Goal: Answer question/provide support: Answer question/provide support

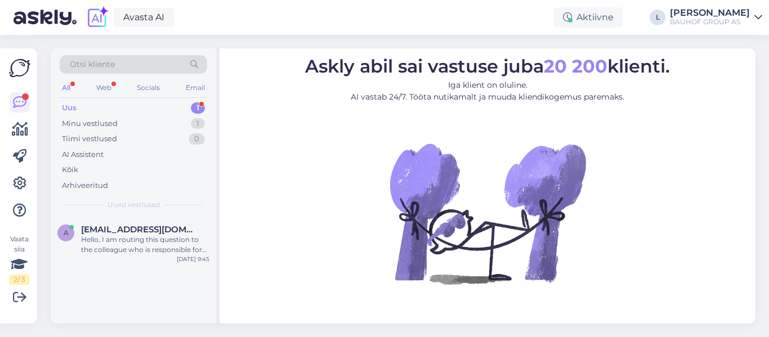
click at [78, 108] on div "Uus 1" at bounding box center [134, 108] width 148 height 16
click at [139, 231] on span "[EMAIL_ADDRESS][DOMAIN_NAME]" at bounding box center [139, 230] width 117 height 10
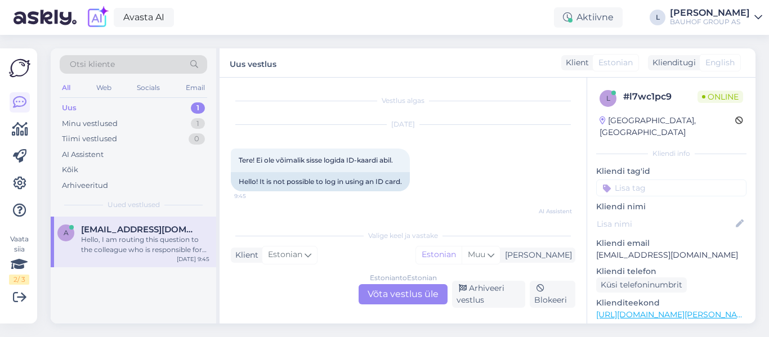
scroll to position [98, 0]
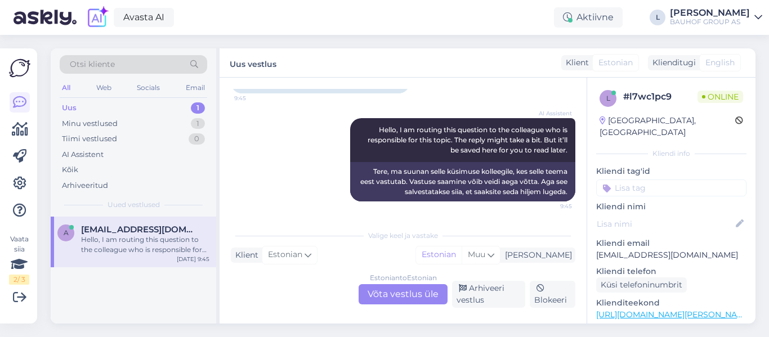
click at [419, 291] on div "Estonian to Estonian Võta vestlus üle" at bounding box center [403, 294] width 89 height 20
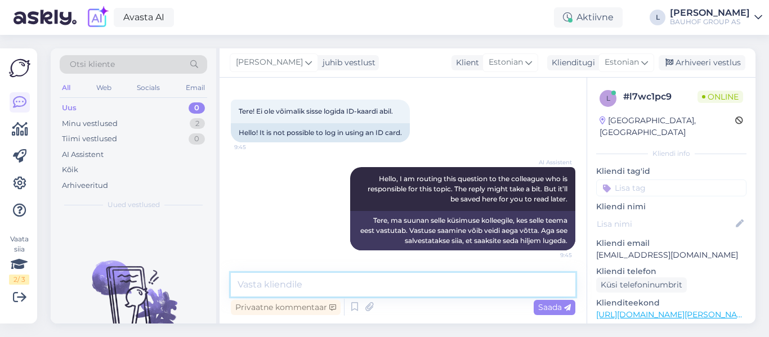
click at [399, 283] on textarea at bounding box center [403, 285] width 345 height 24
click at [458, 285] on textarea "Tere, täpsustage isikukoodi palun ning mis veatede tuleb" at bounding box center [403, 285] width 345 height 24
type textarea "Tere, täpsustage isikukoodi palun ning mis veateade tuleb"
click at [564, 307] on span "Saada" at bounding box center [554, 307] width 33 height 10
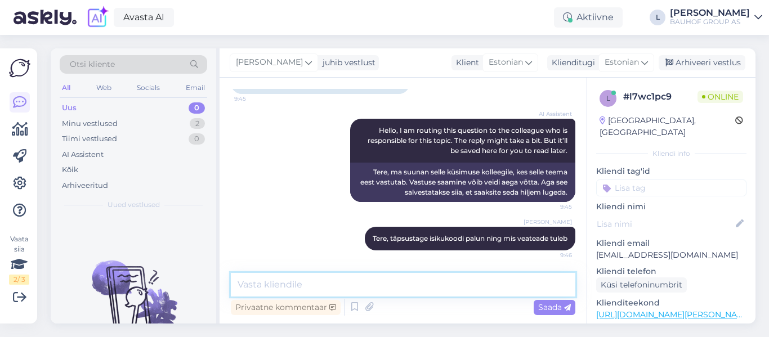
click at [448, 284] on textarea at bounding box center [403, 285] width 345 height 24
type textarea "Laseme ITosakonnal kontrollida"
drag, startPoint x: 707, startPoint y: 244, endPoint x: 599, endPoint y: 244, distance: 108.7
click at [599, 249] on p "[EMAIL_ADDRESS][DOMAIN_NAME]" at bounding box center [671, 255] width 150 height 12
copy p "[EMAIL_ADDRESS][DOMAIN_NAME]"
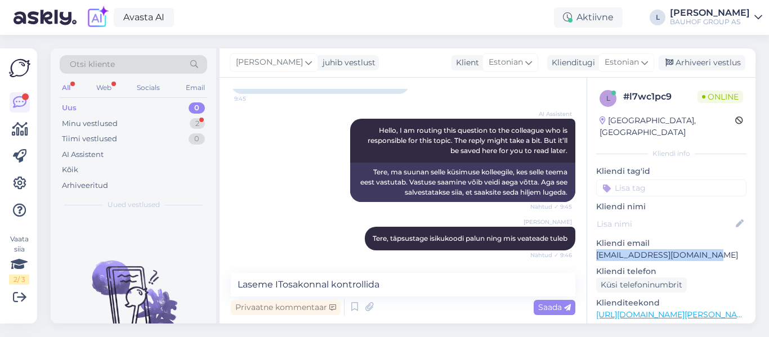
scroll to position [146, 0]
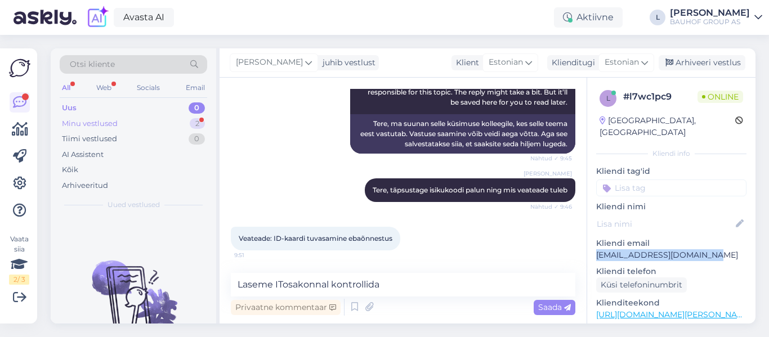
click at [128, 120] on div "Minu vestlused 2" at bounding box center [134, 124] width 148 height 16
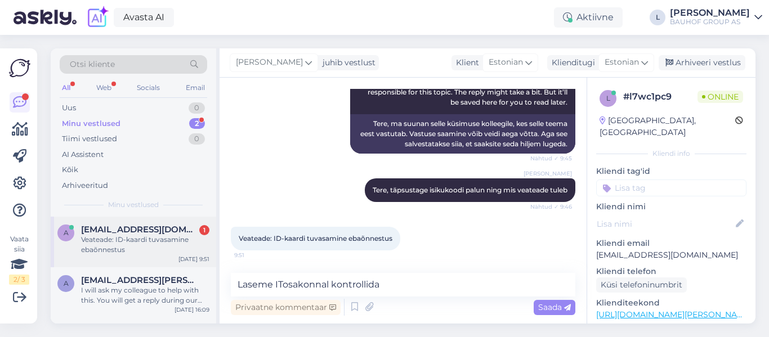
click at [167, 232] on span "[EMAIL_ADDRESS][DOMAIN_NAME]" at bounding box center [139, 230] width 117 height 10
click at [362, 291] on textarea at bounding box center [403, 285] width 345 height 24
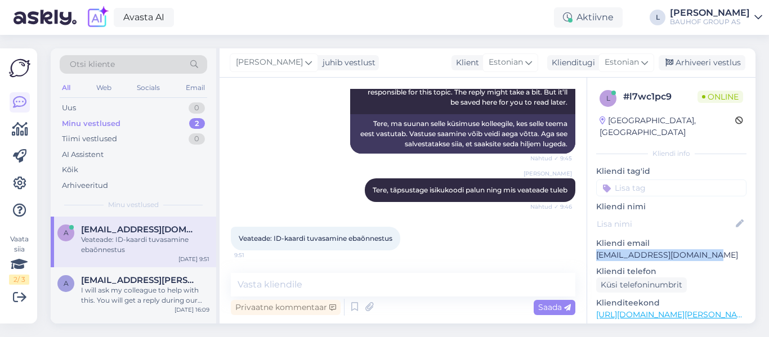
drag, startPoint x: 720, startPoint y: 238, endPoint x: 592, endPoint y: 240, distance: 127.8
click at [592, 240] on div "l # l7wc1pc9 Online [GEOGRAPHIC_DATA], [GEOGRAPHIC_DATA] Kliendi info Kliendi t…" at bounding box center [671, 315] width 168 height 475
copy p "[EMAIL_ADDRESS][DOMAIN_NAME]"
click at [114, 105] on div "Uus 1" at bounding box center [134, 108] width 148 height 16
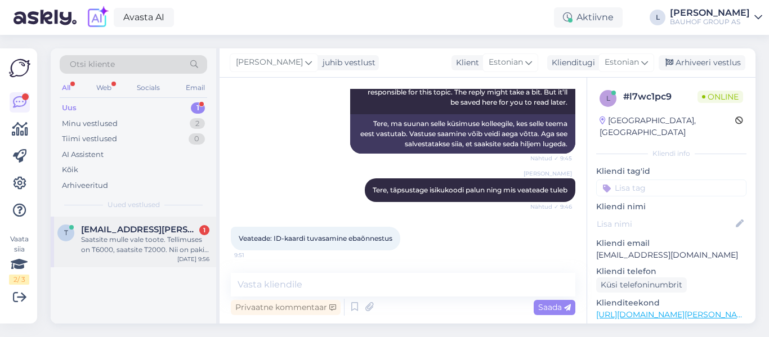
click at [138, 246] on div "Saatsite mulle vale toote. Tellimuses on T6000, saatsite T2000. Nii on paki pea…" at bounding box center [145, 245] width 128 height 20
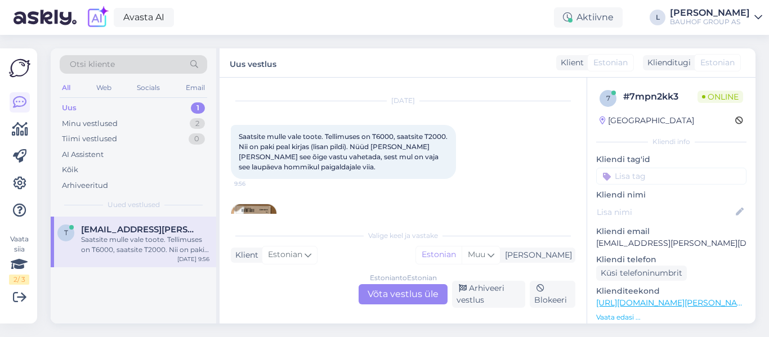
click at [400, 294] on div "Estonian to Estonian Võta vestlus üle" at bounding box center [403, 294] width 89 height 20
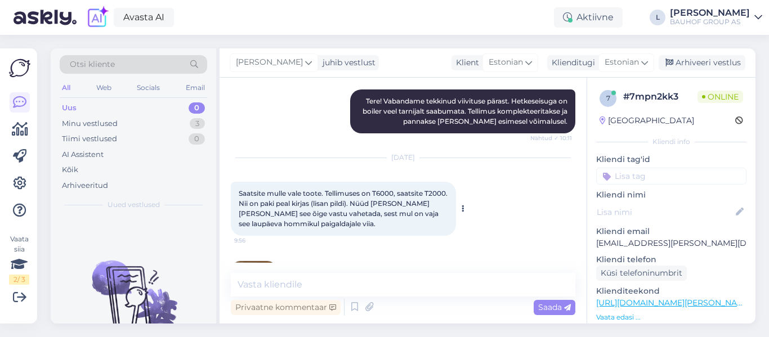
scroll to position [332, 0]
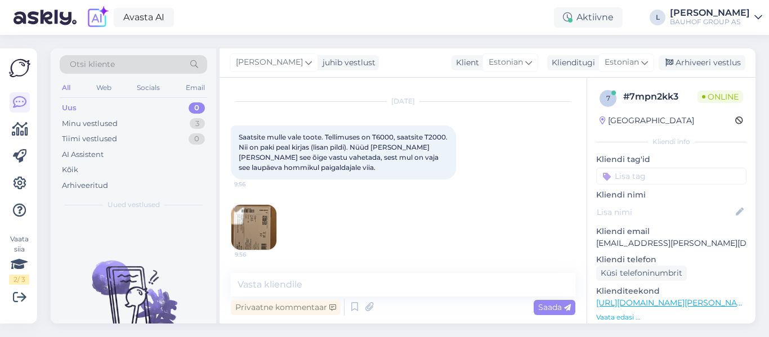
click at [260, 228] on img at bounding box center [253, 227] width 45 height 45
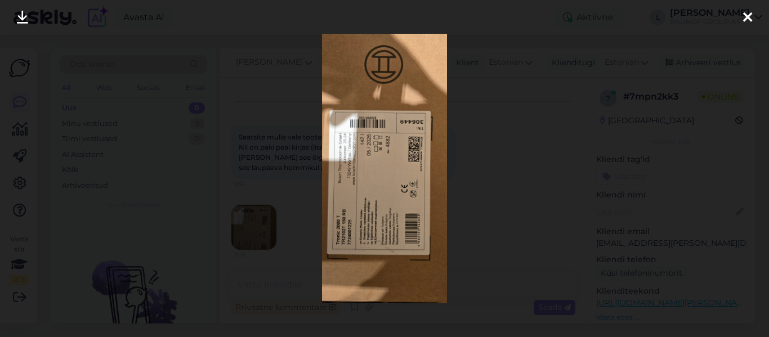
click at [495, 218] on div at bounding box center [384, 168] width 769 height 337
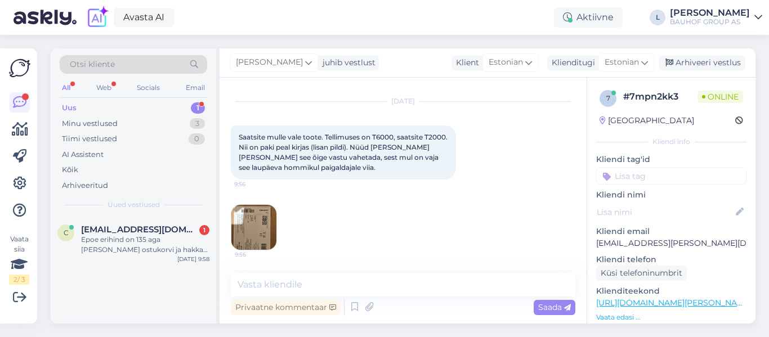
click at [249, 237] on img at bounding box center [253, 227] width 45 height 45
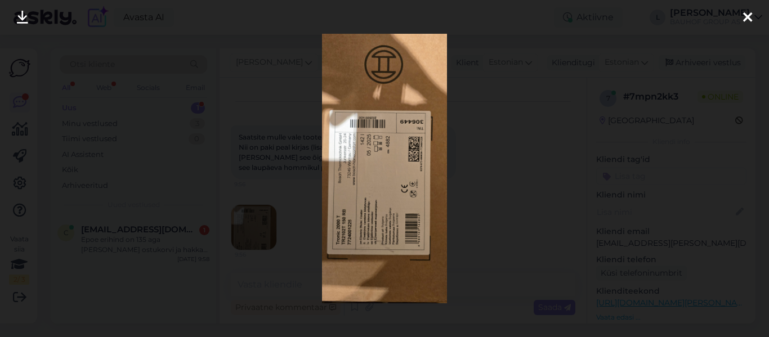
click at [478, 156] on div at bounding box center [384, 168] width 769 height 337
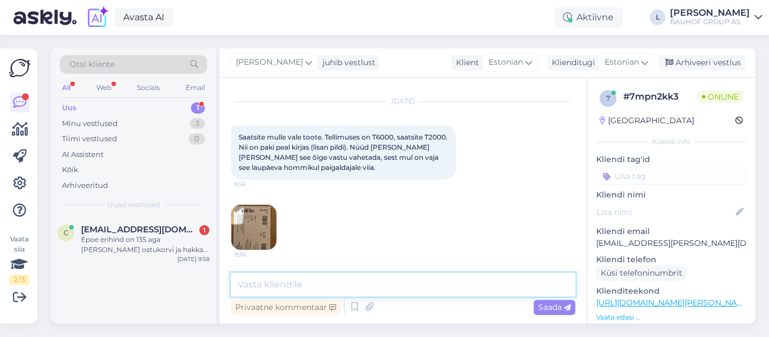
click at [337, 284] on textarea at bounding box center [403, 285] width 345 height 24
paste textarea "[URL][PERSON_NAME][DOMAIN_NAME]"
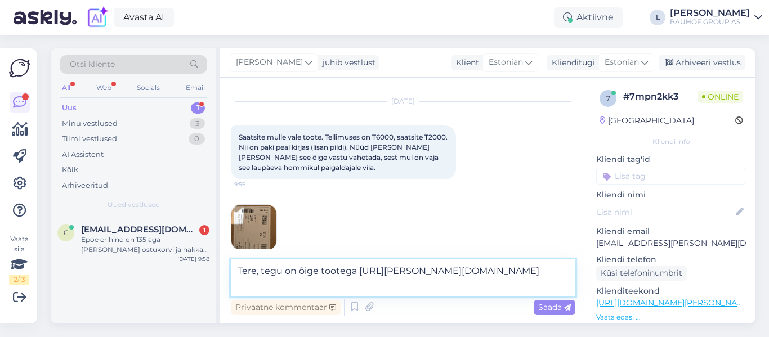
type textarea "Tere, tegu on õige tootega [URL][PERSON_NAME][DOMAIN_NAME]"
click at [553, 304] on span "Saada" at bounding box center [554, 307] width 33 height 10
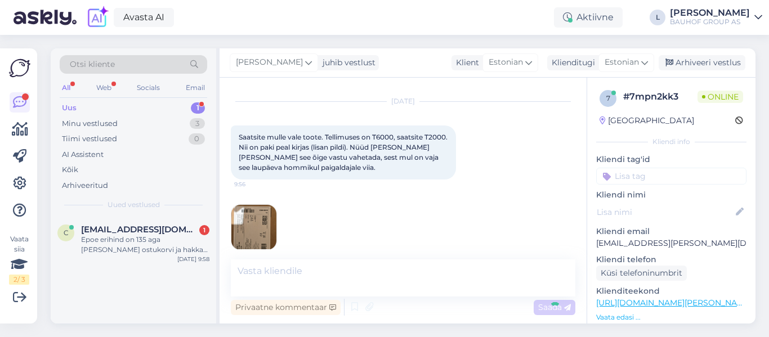
scroll to position [390, 0]
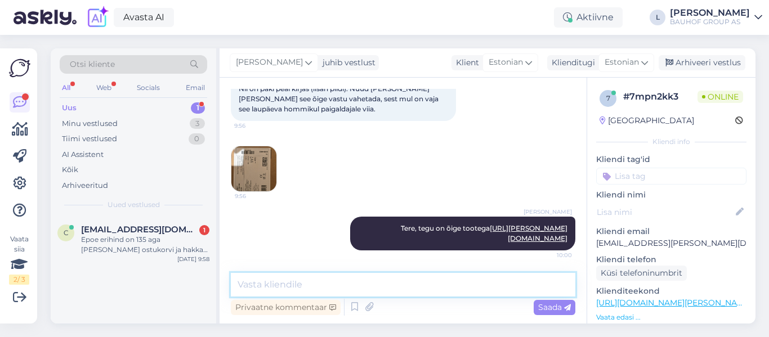
click at [496, 285] on textarea at bounding box center [403, 285] width 345 height 24
drag, startPoint x: 391, startPoint y: 286, endPoint x: 145, endPoint y: 279, distance: 246.7
click at [145, 279] on div "Otsi kliente All Web Socials Email Uus 1 Minu vestlused 3 Tiimi vestlused 0 AI …" at bounding box center [403, 185] width 705 height 275
paste textarea "t on muudet"
click at [279, 286] on textarea "nimetust on muudetud" at bounding box center [403, 285] width 345 height 24
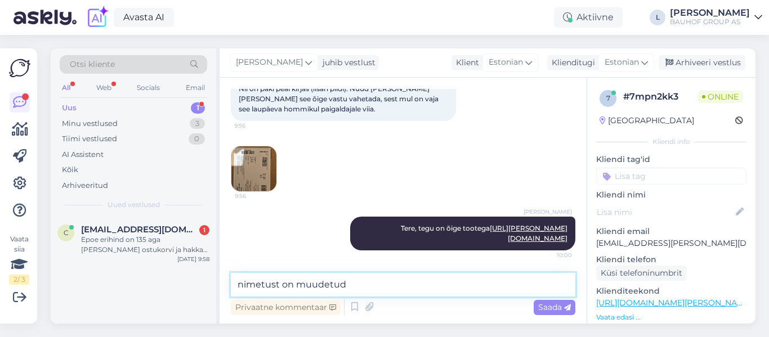
type textarea "nimetus on muudetud"
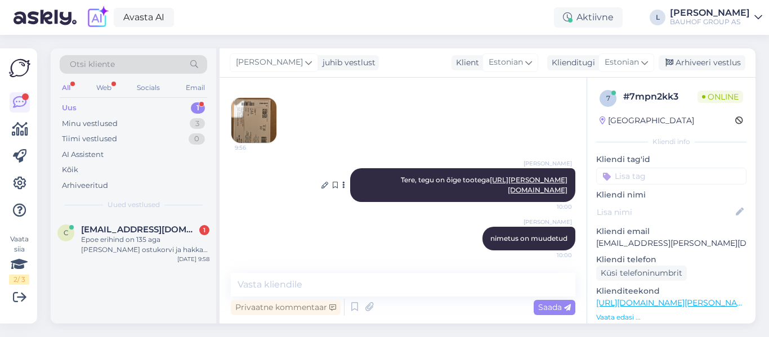
click at [505, 190] on link "[URL][PERSON_NAME][DOMAIN_NAME]" at bounding box center [529, 185] width 78 height 19
click at [253, 114] on img at bounding box center [253, 120] width 45 height 45
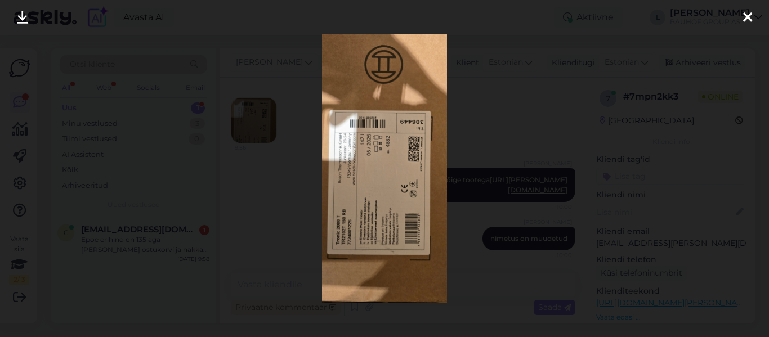
click at [358, 227] on img at bounding box center [384, 169] width 124 height 270
click at [745, 15] on icon at bounding box center [747, 18] width 9 height 15
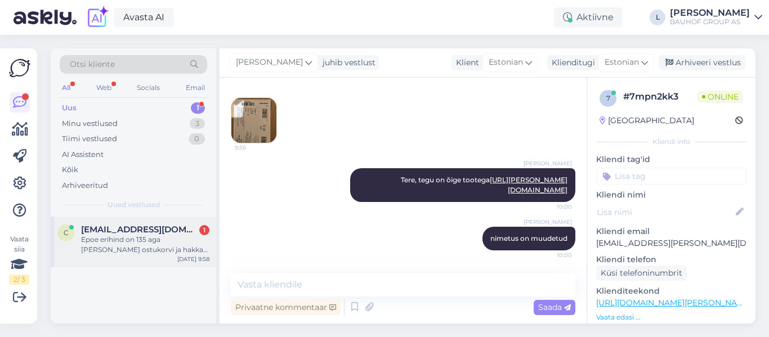
click at [154, 230] on span "[EMAIL_ADDRESS][DOMAIN_NAME]" at bounding box center [139, 230] width 117 height 10
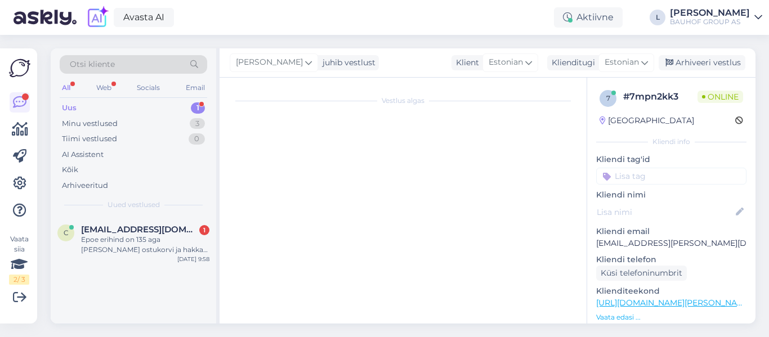
scroll to position [24, 0]
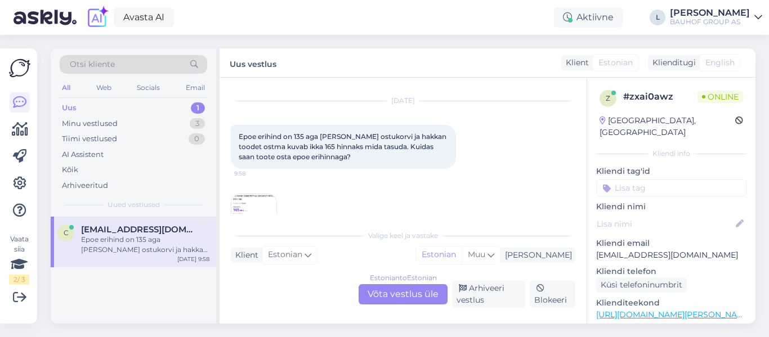
click at [431, 290] on div "Estonian to Estonian Võta vestlus üle" at bounding box center [403, 294] width 89 height 20
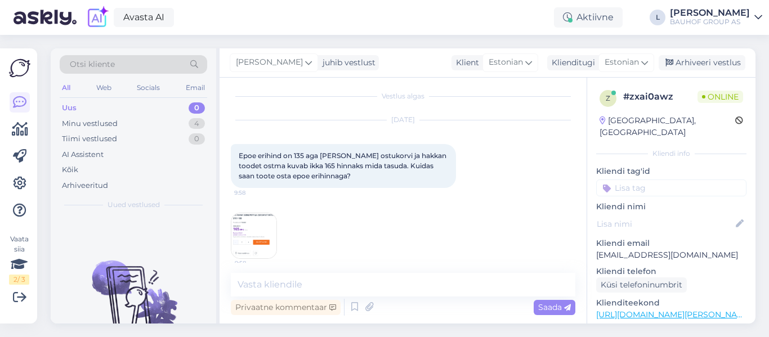
scroll to position [0, 0]
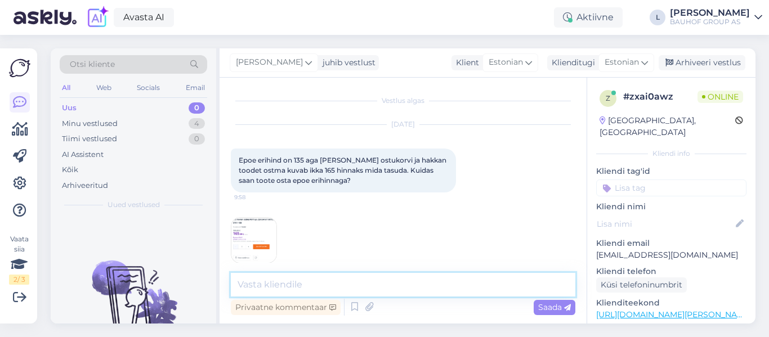
click at [285, 287] on textarea at bounding box center [403, 285] width 345 height 24
click at [244, 236] on img at bounding box center [253, 240] width 45 height 45
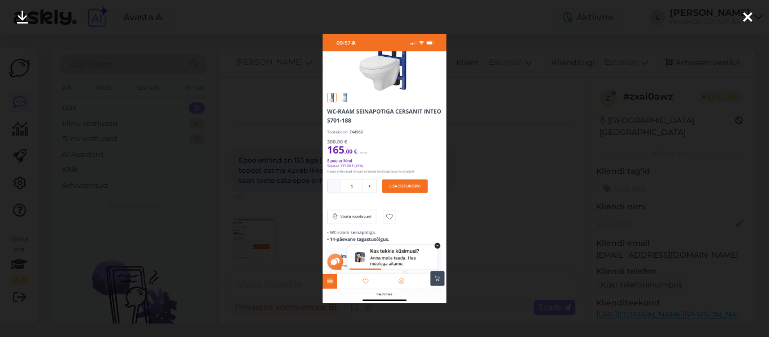
click at [534, 172] on div at bounding box center [384, 168] width 769 height 337
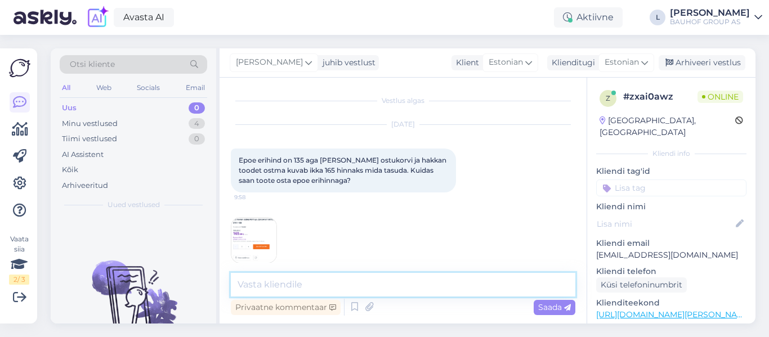
click at [331, 290] on textarea at bounding box center [403, 285] width 345 height 24
type textarea "Tere, soodushind kehtib sisselogitud klientidele"
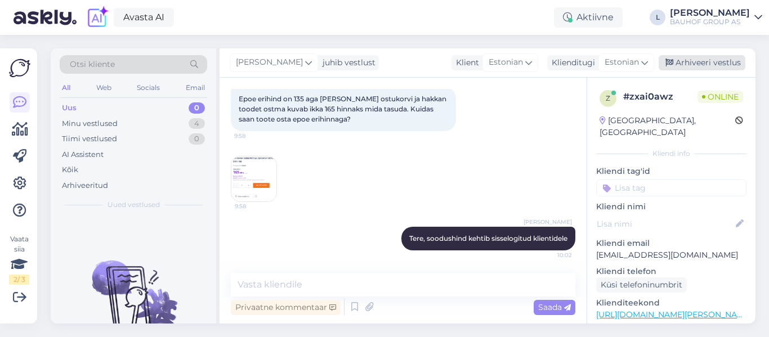
click at [702, 66] on div "Arhiveeri vestlus" at bounding box center [702, 62] width 87 height 15
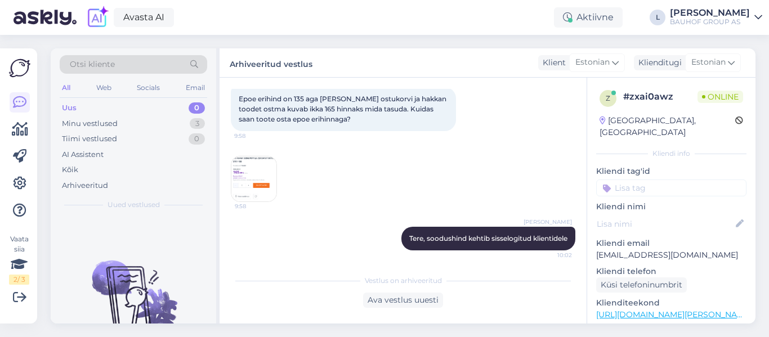
click at [235, 173] on img at bounding box center [253, 179] width 45 height 45
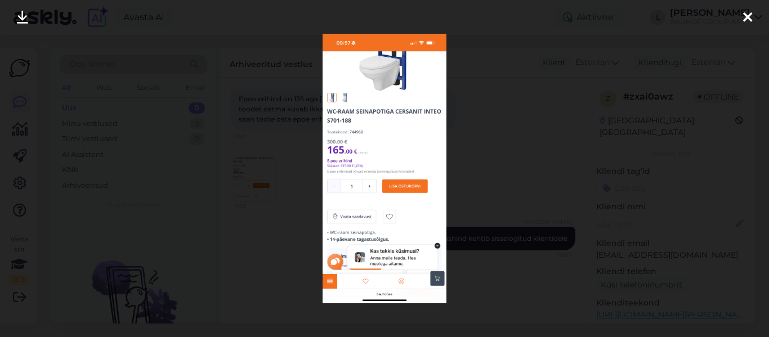
click at [745, 20] on icon at bounding box center [747, 18] width 9 height 15
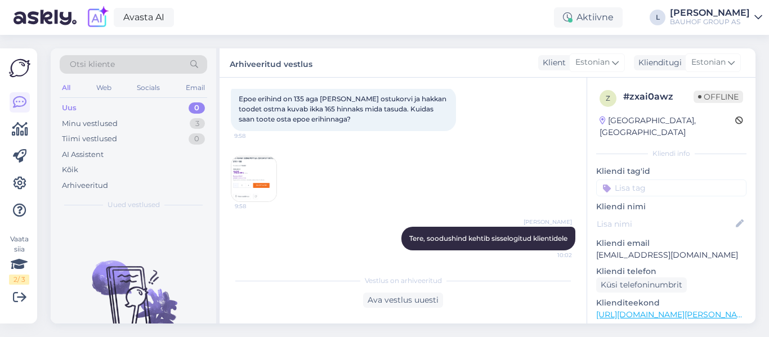
click at [88, 105] on div "Uus 0" at bounding box center [134, 108] width 148 height 16
click at [92, 127] on div "Minu vestlused" at bounding box center [90, 123] width 56 height 11
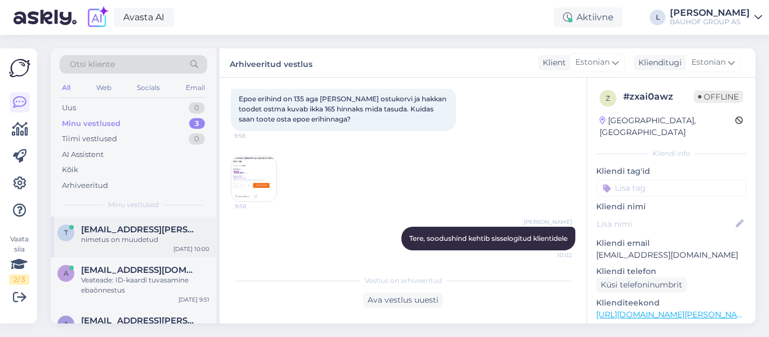
click at [148, 233] on span "[EMAIL_ADDRESS][PERSON_NAME][DOMAIN_NAME]" at bounding box center [139, 230] width 117 height 10
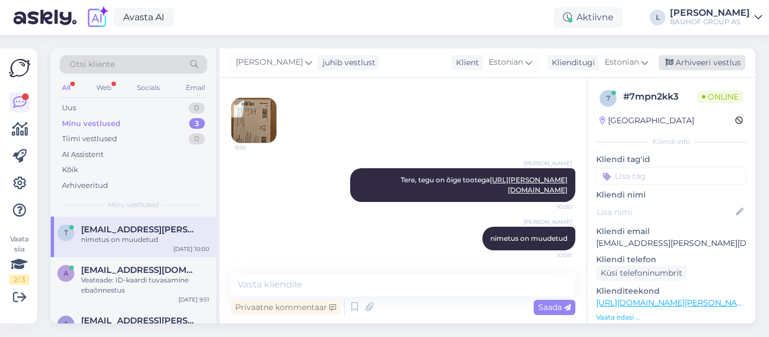
click at [704, 60] on div "Arhiveeri vestlus" at bounding box center [702, 62] width 87 height 15
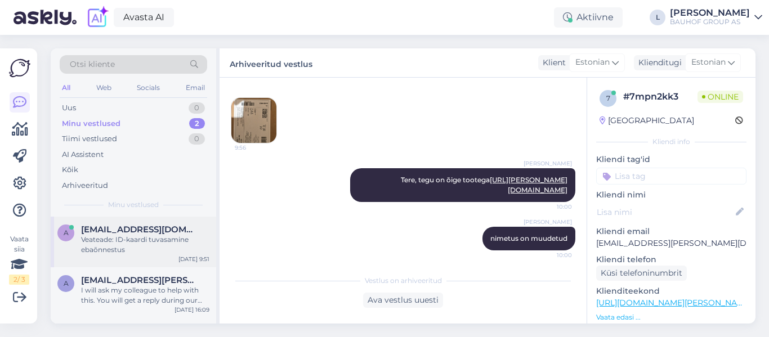
click at [141, 237] on div "Veateade: ID-kaardi tuvasamine ebaõnnestus" at bounding box center [145, 245] width 128 height 20
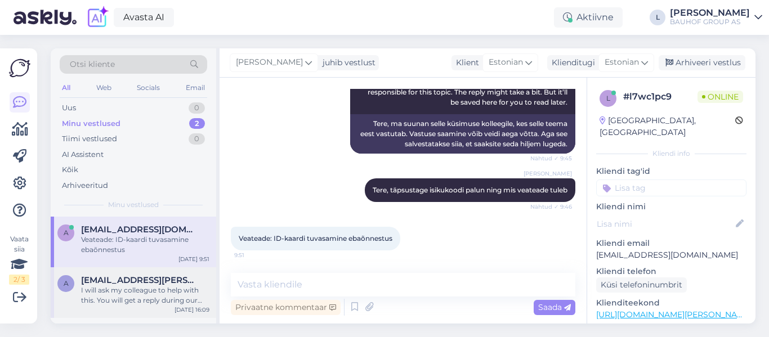
click at [159, 298] on div "I will ask my colleague to help with this. You will get a reply during our work…" at bounding box center [145, 295] width 128 height 20
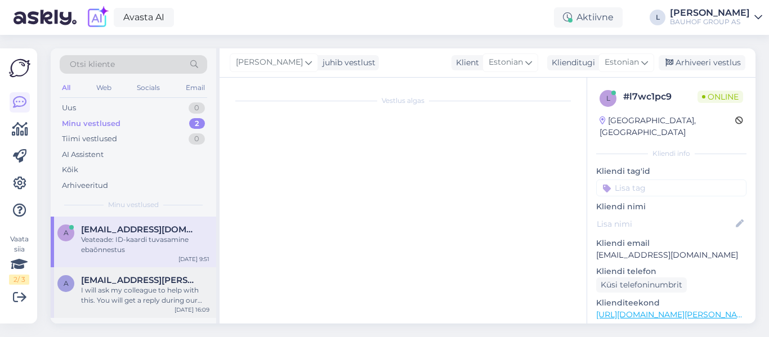
scroll to position [1694, 0]
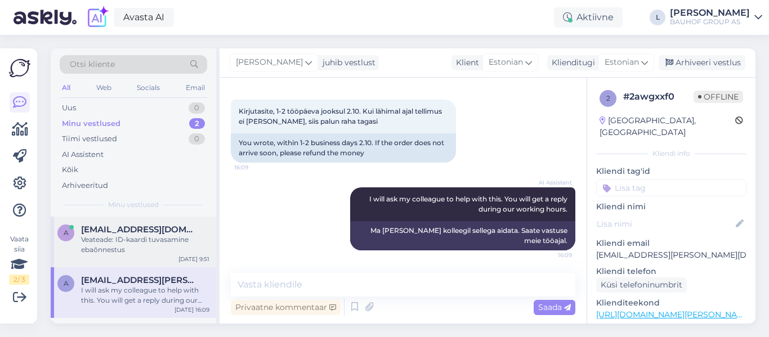
click at [156, 247] on div "Veateade: ID-kaardi tuvasamine ebaõnnestus" at bounding box center [145, 245] width 128 height 20
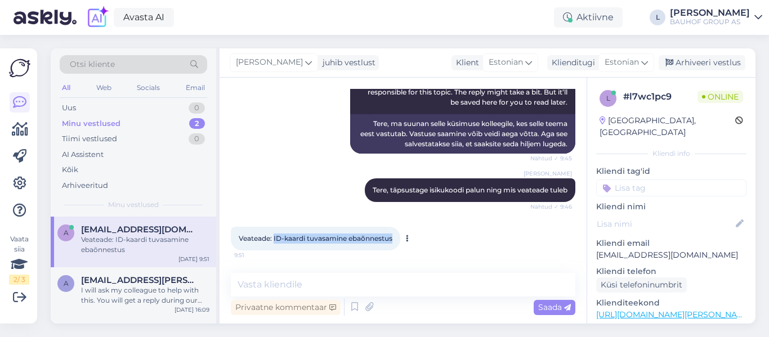
drag, startPoint x: 394, startPoint y: 239, endPoint x: 274, endPoint y: 240, distance: 119.9
click at [274, 240] on div "Veateade: ID-kaardi tuvasamine ebaõnnestus 9:51" at bounding box center [315, 239] width 169 height 24
copy span "ID-kaardi tuvasamine ebaõnnestus"
click at [72, 106] on div "Uus" at bounding box center [69, 107] width 14 height 11
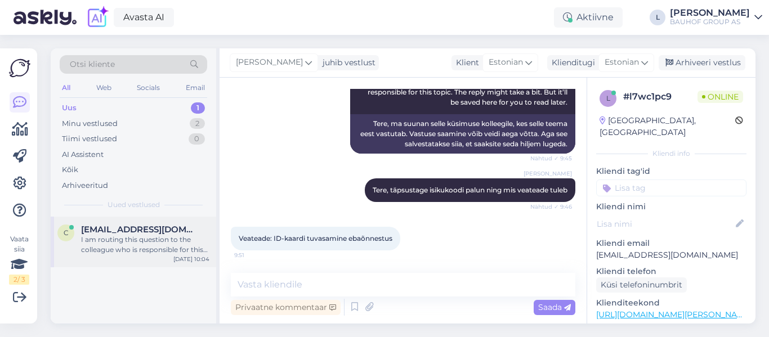
click at [127, 239] on div "I am routing this question to the colleague who is responsible for this topic. …" at bounding box center [145, 245] width 128 height 20
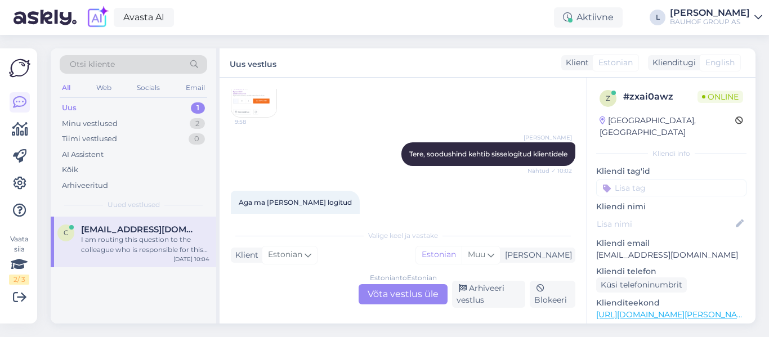
scroll to position [286, 0]
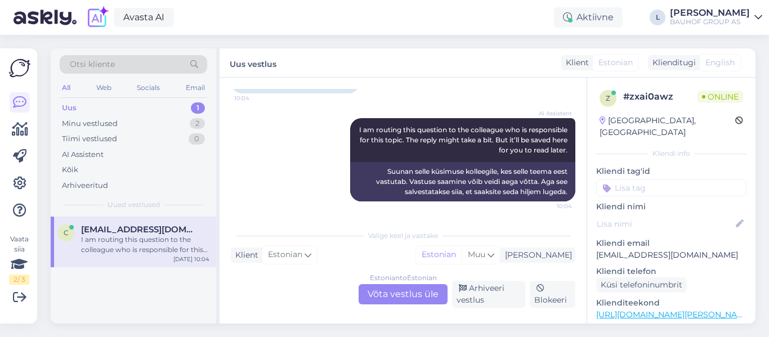
click at [388, 294] on div "Estonian to Estonian Võta vestlus üle" at bounding box center [403, 294] width 89 height 20
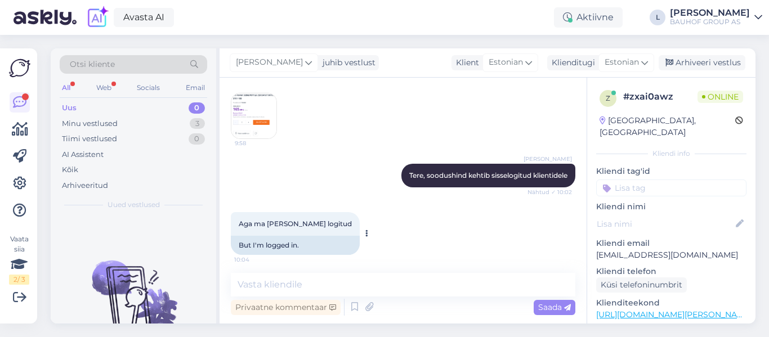
scroll to position [68, 0]
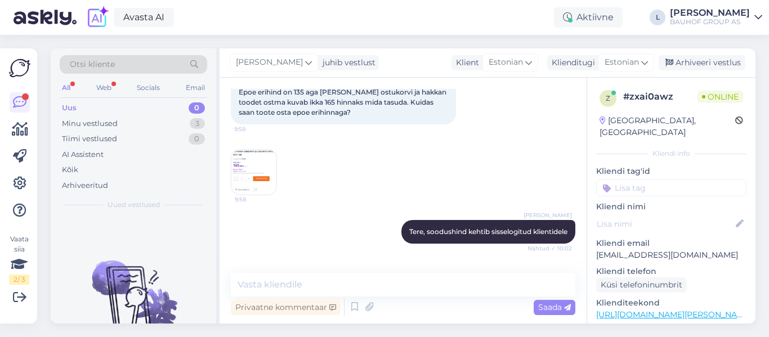
click at [265, 173] on img at bounding box center [253, 172] width 45 height 45
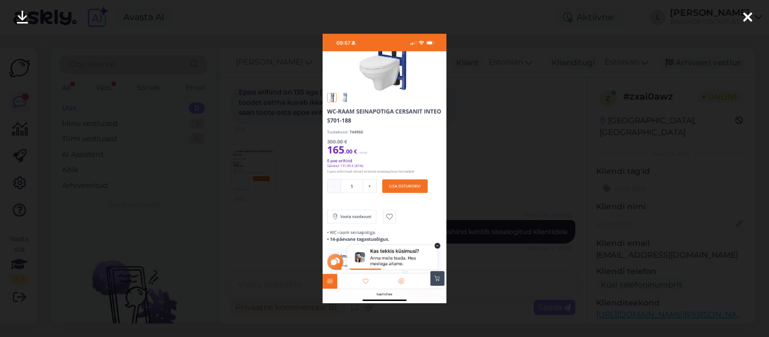
click at [284, 222] on div at bounding box center [384, 168] width 769 height 337
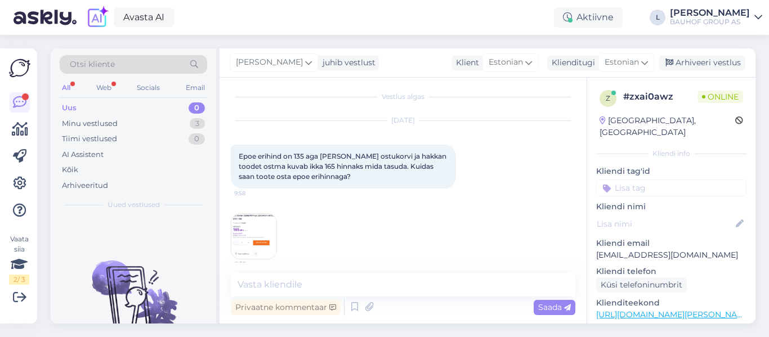
scroll to position [0, 0]
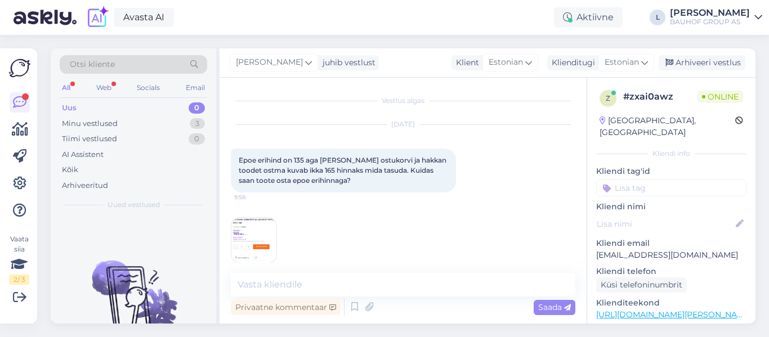
click at [245, 221] on img at bounding box center [253, 240] width 45 height 45
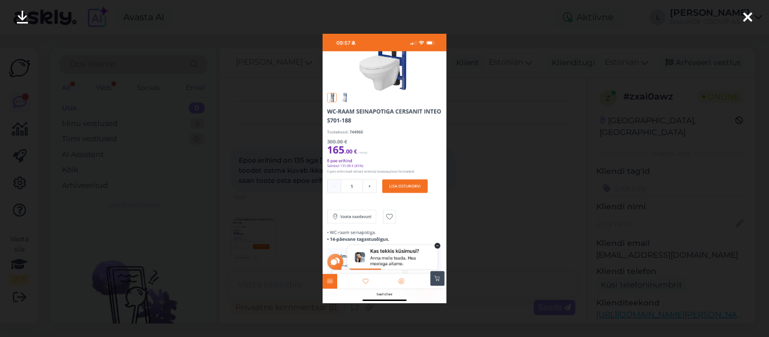
click at [259, 198] on div at bounding box center [384, 168] width 769 height 337
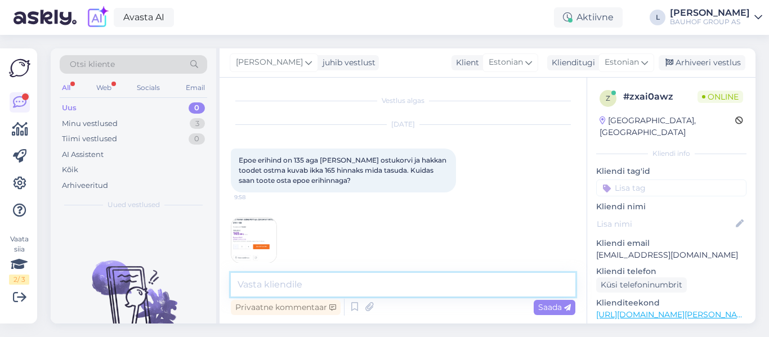
click at [300, 287] on textarea at bounding box center [403, 285] width 345 height 24
type textarea "selle toote hind on 165"
paste textarea
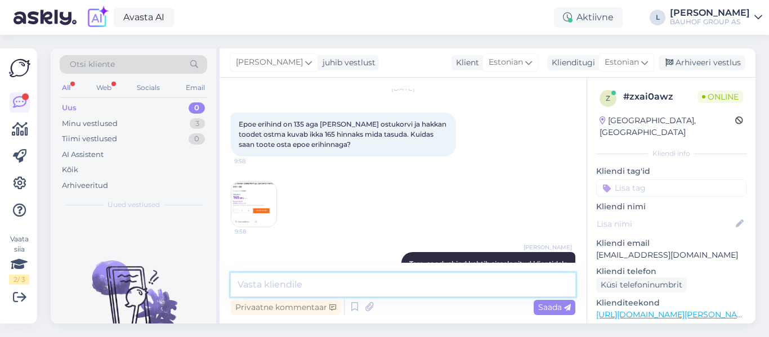
scroll to position [19, 0]
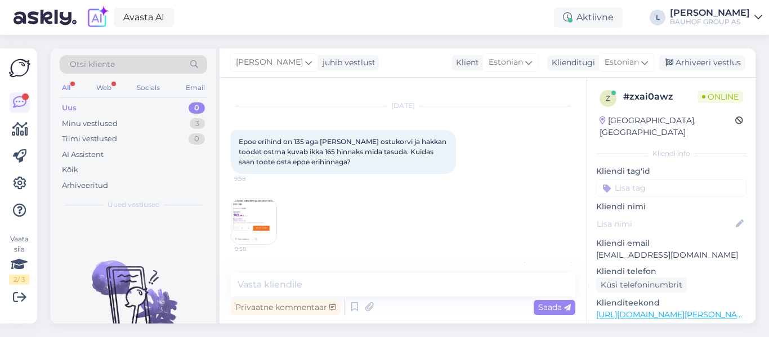
click at [247, 210] on img at bounding box center [253, 221] width 45 height 45
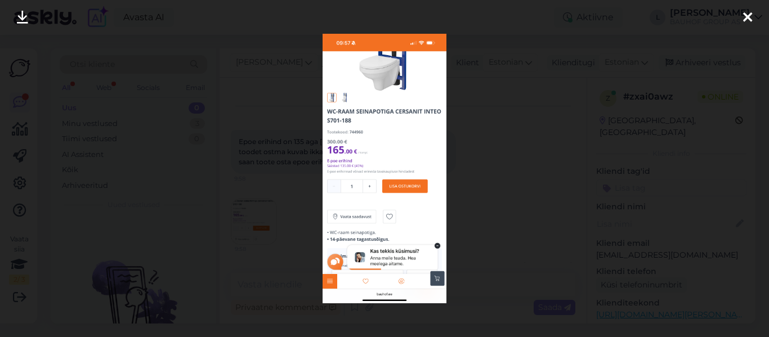
click at [276, 177] on div at bounding box center [384, 168] width 769 height 337
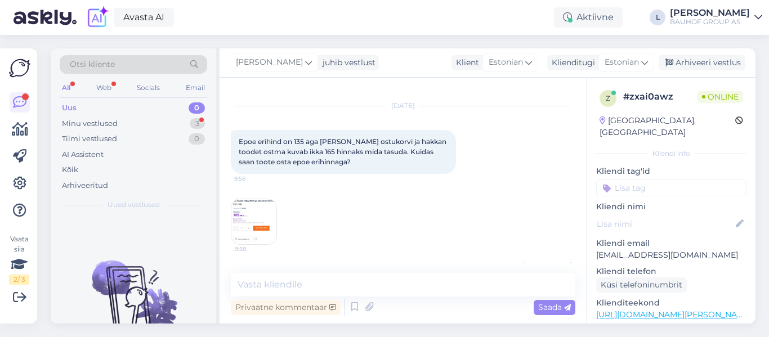
scroll to position [405, 0]
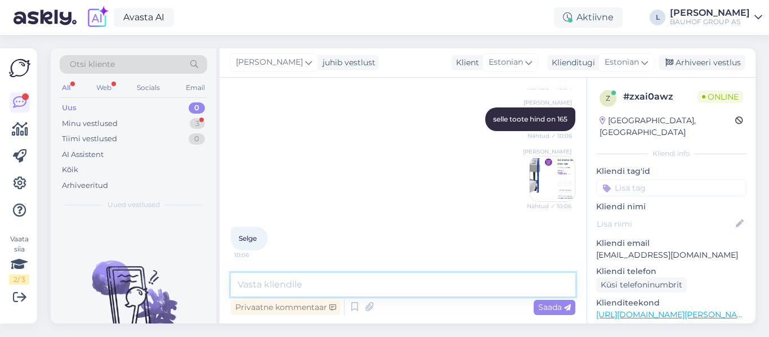
click at [445, 275] on textarea at bounding box center [403, 285] width 345 height 24
click at [687, 66] on div "Arhiveeri vestlus" at bounding box center [702, 62] width 87 height 15
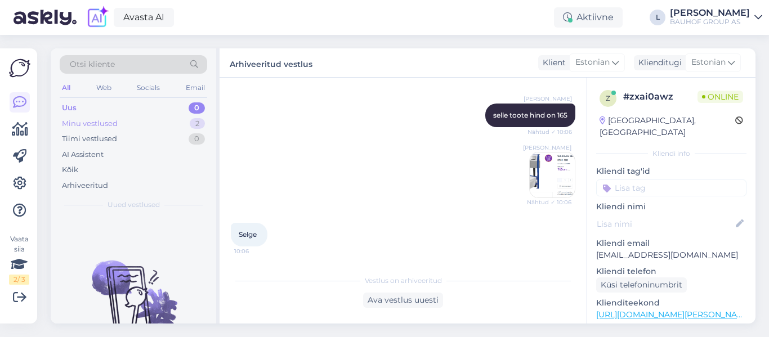
click at [105, 118] on div "Minu vestlused" at bounding box center [90, 123] width 56 height 11
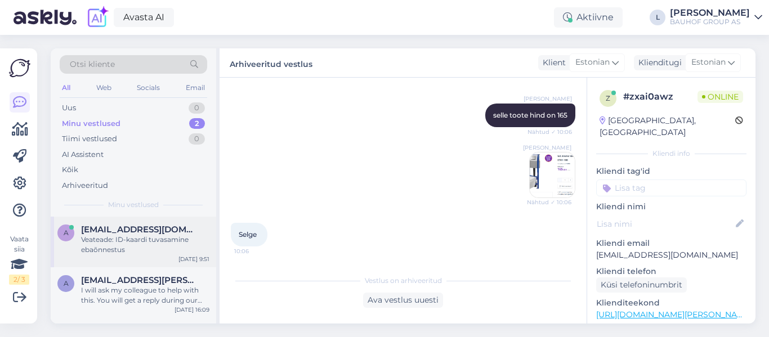
click at [141, 233] on span "[EMAIL_ADDRESS][DOMAIN_NAME]" at bounding box center [139, 230] width 117 height 10
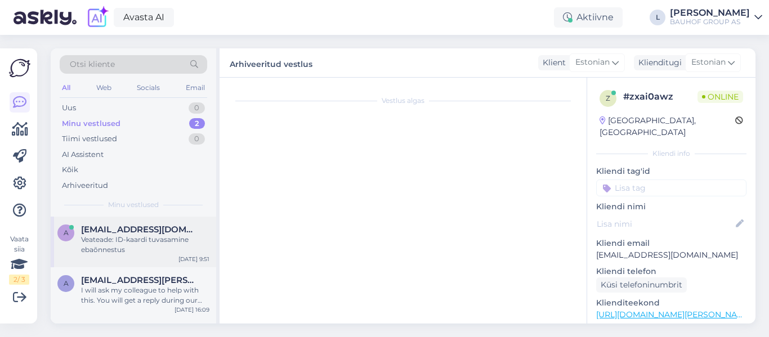
scroll to position [146, 0]
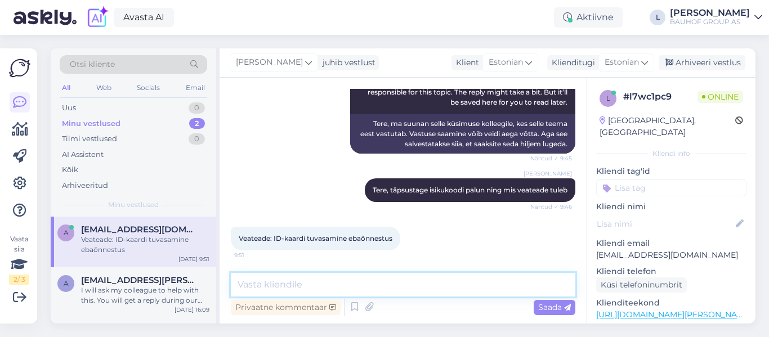
paste textarea "Kas probleem ilmneb ainult meie veebilehel või ka teistel lehtedel/teenustes?"
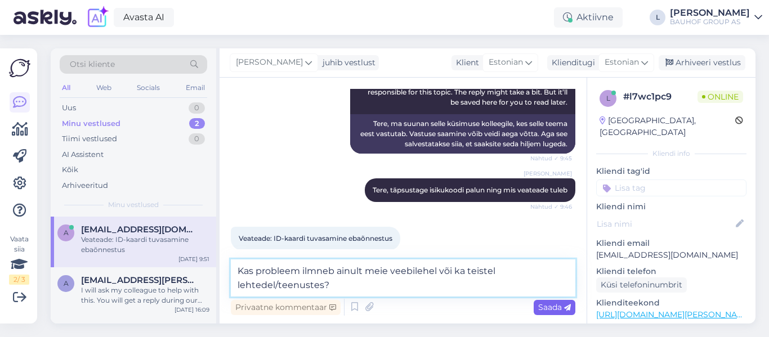
type textarea "Kas probleem ilmneb ainult meie veebilehel või ka teistel lehtedel/teenustes?"
click at [547, 309] on span "Saada" at bounding box center [554, 307] width 33 height 10
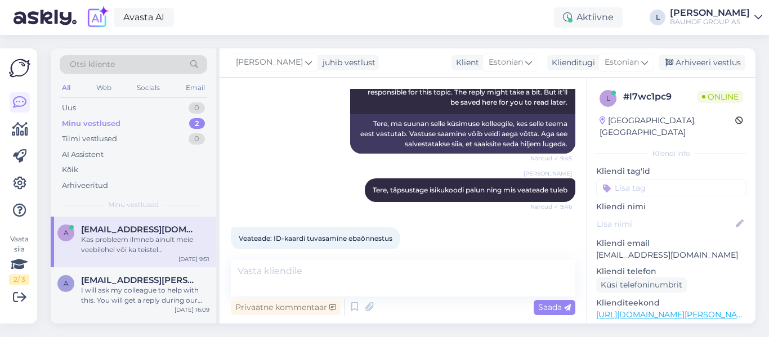
scroll to position [204, 0]
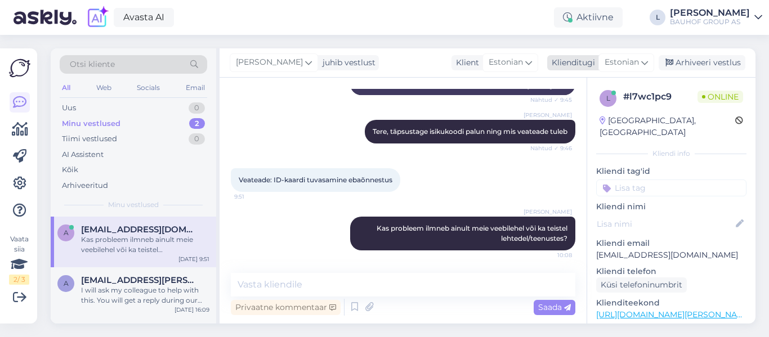
drag, startPoint x: 713, startPoint y: 61, endPoint x: 685, endPoint y: 56, distance: 28.0
click at [709, 56] on div "Arhiveeri vestlus" at bounding box center [702, 62] width 87 height 15
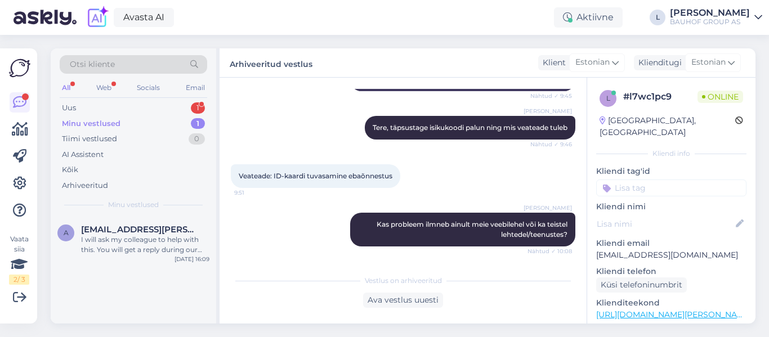
scroll to position [384, 0]
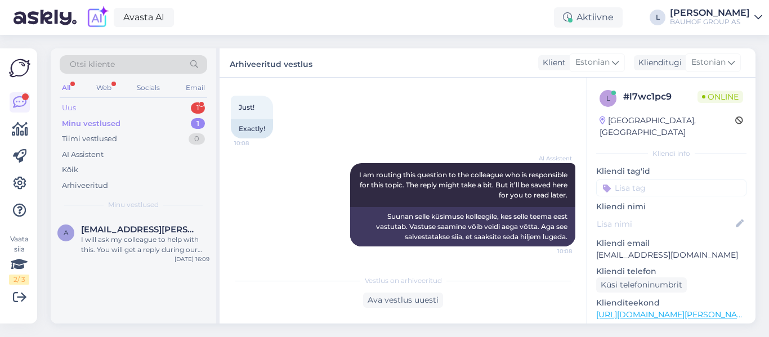
click at [110, 107] on div "Uus 1" at bounding box center [134, 108] width 148 height 16
click at [160, 236] on div "I am routing this question to the colleague who is responsible for this topic. …" at bounding box center [145, 245] width 128 height 20
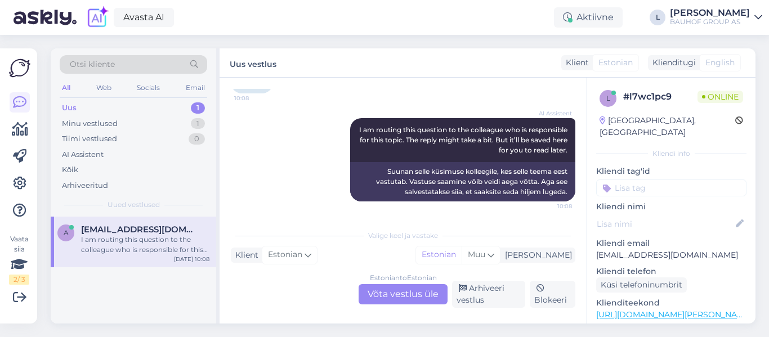
click at [407, 296] on div "Estonian to Estonian Võta vestlus üle" at bounding box center [403, 294] width 89 height 20
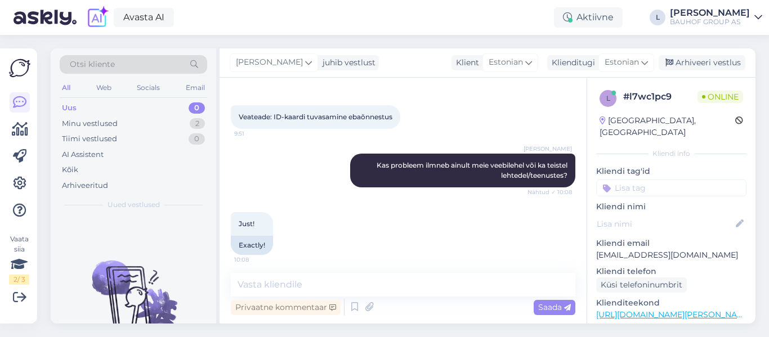
scroll to position [380, 0]
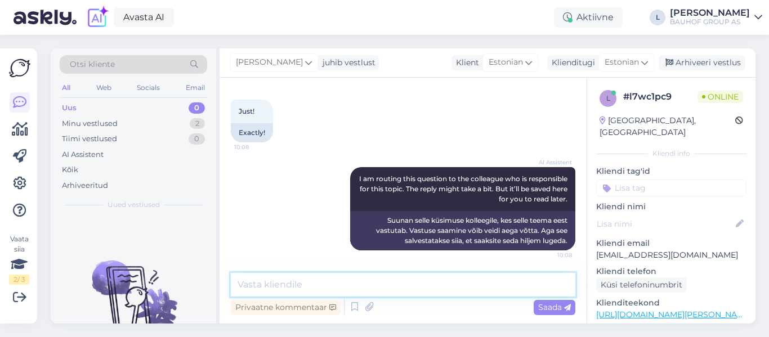
click at [374, 280] on textarea at bounding box center [403, 285] width 345 height 24
type textarea "Täpsustage isikukoodi palun"
click at [569, 307] on icon at bounding box center [567, 308] width 7 height 7
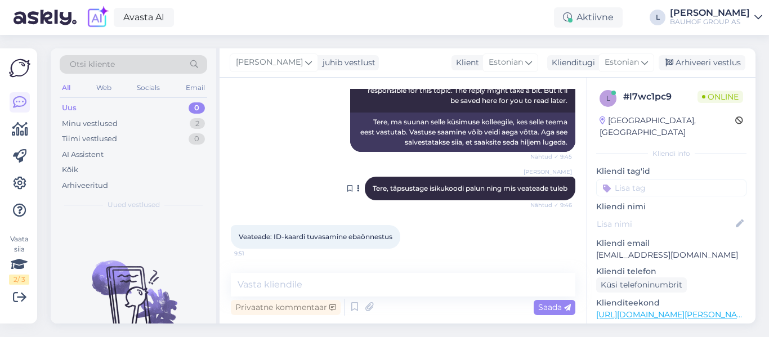
scroll to position [147, 0]
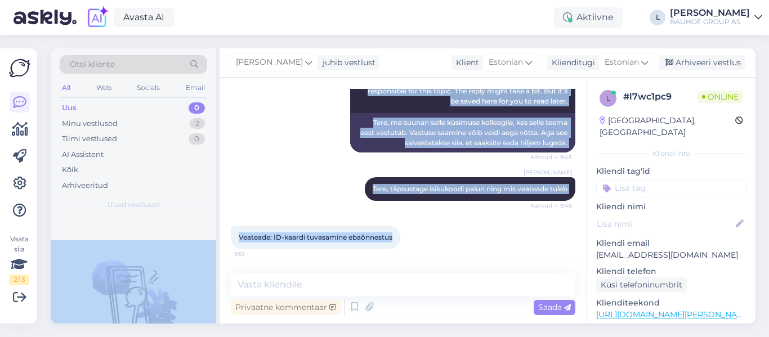
drag, startPoint x: 394, startPoint y: 238, endPoint x: 198, endPoint y: 234, distance: 195.4
click at [198, 234] on div "Otsi kliente All Web Socials Email Uus 0 Minu vestlused 2 Tiimi vestlused 0 AI …" at bounding box center [403, 185] width 705 height 275
click at [332, 238] on span "Veateade: ID-kaardi tuvasamine ebaõnnestus" at bounding box center [316, 237] width 154 height 8
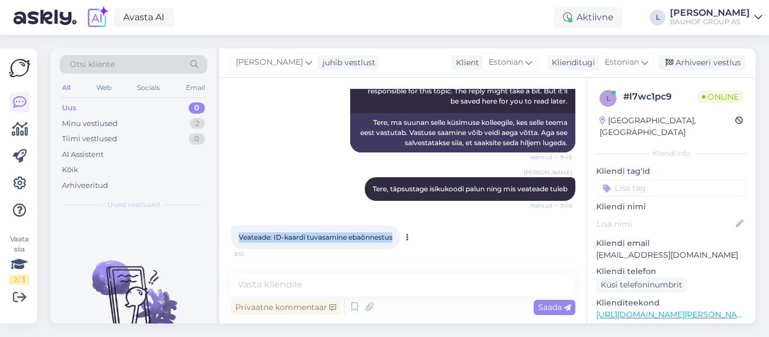
drag, startPoint x: 398, startPoint y: 237, endPoint x: 236, endPoint y: 236, distance: 161.6
click at [236, 236] on div "Veateade: ID-kaardi tuvasamine ebaõnnestus 9:51" at bounding box center [315, 238] width 169 height 24
copy span "Veateade: ID-kaardi tuvasamine ebaõnnestus"
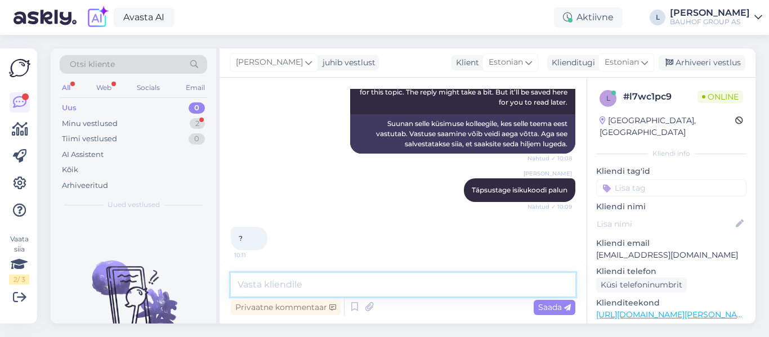
click at [343, 287] on textarea at bounding box center [403, 285] width 345 height 24
type textarea "Leidsime iskukoodi e-posti aadressi alusel. Edastame probleemi ITsse"
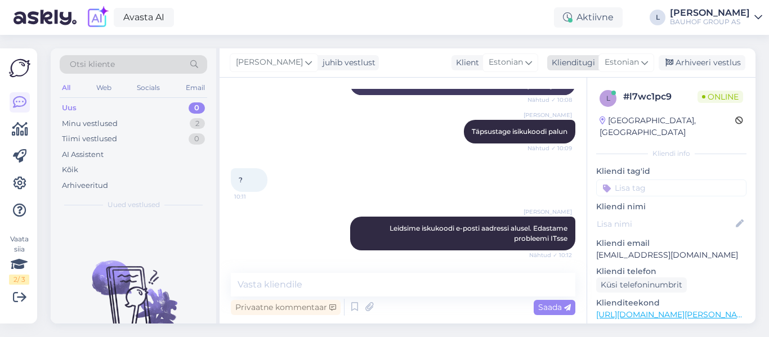
click at [709, 66] on div "Arhiveeri vestlus" at bounding box center [702, 62] width 87 height 15
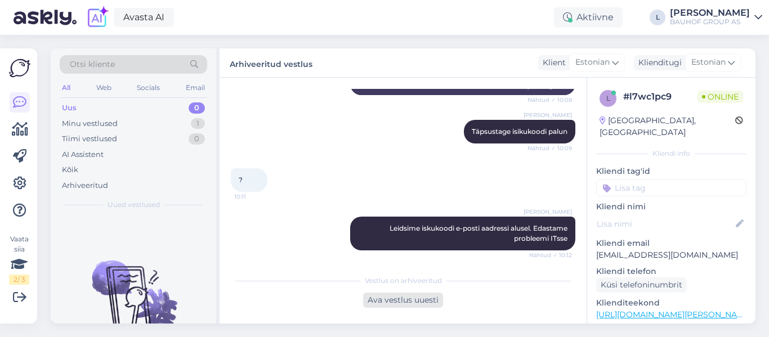
click at [417, 295] on div "Ava vestlus uuesti" at bounding box center [403, 300] width 80 height 15
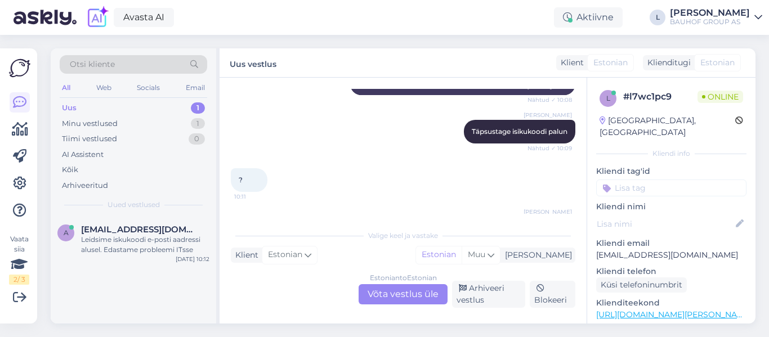
scroll to position [584, 0]
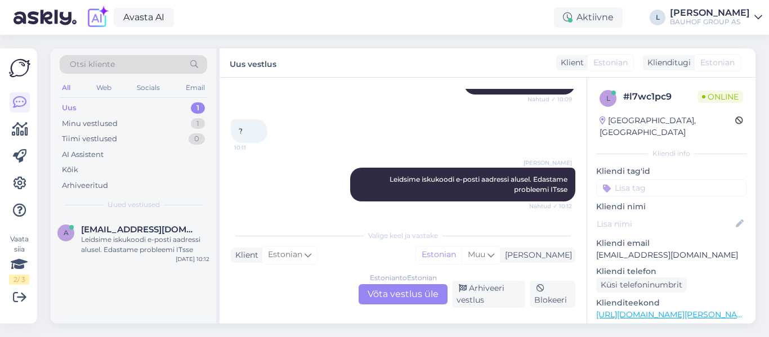
click at [410, 291] on div "Estonian to Estonian Võta vestlus üle" at bounding box center [403, 294] width 89 height 20
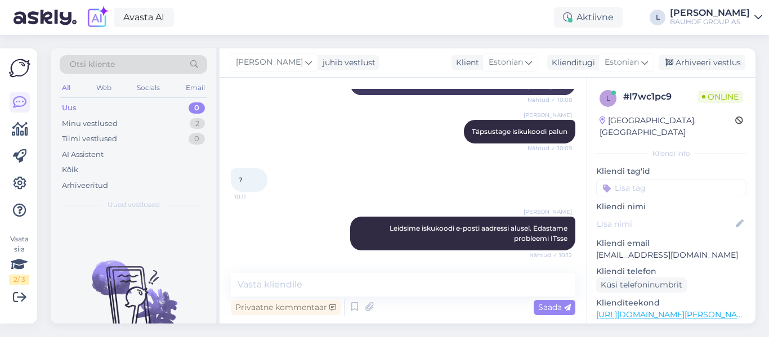
scroll to position [547, 0]
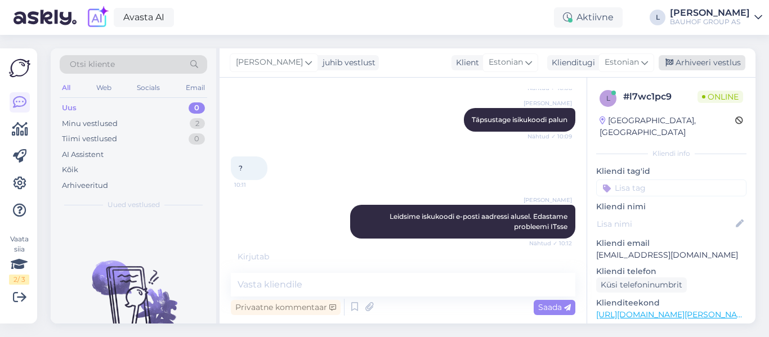
click at [707, 65] on div "Arhiveeri vestlus" at bounding box center [702, 62] width 87 height 15
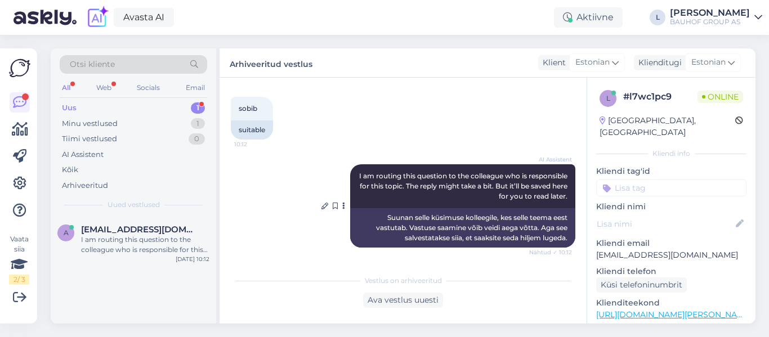
scroll to position [715, 0]
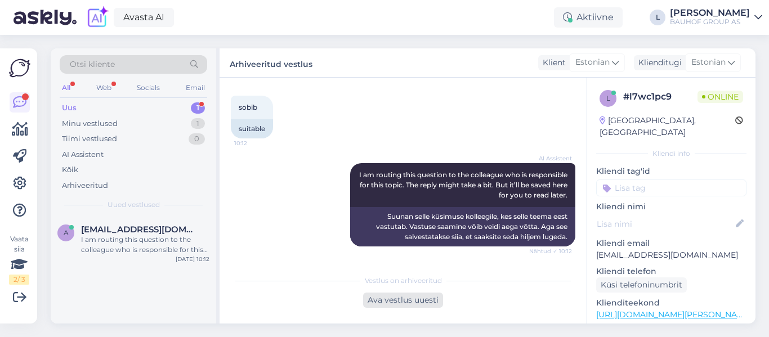
click at [412, 301] on div "Ava vestlus uuesti" at bounding box center [403, 300] width 80 height 15
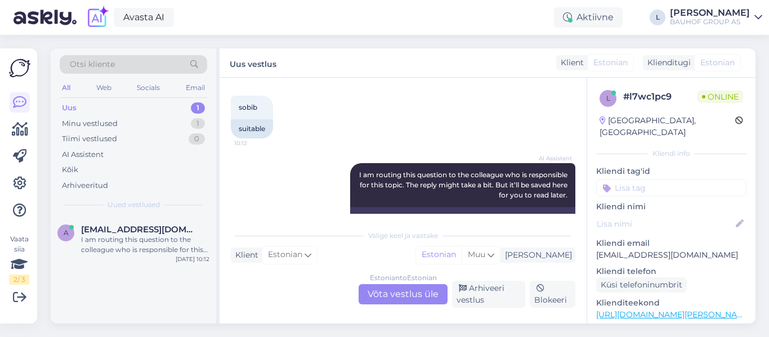
click at [381, 291] on div "Estonian to Estonian Võta vestlus üle" at bounding box center [403, 294] width 89 height 20
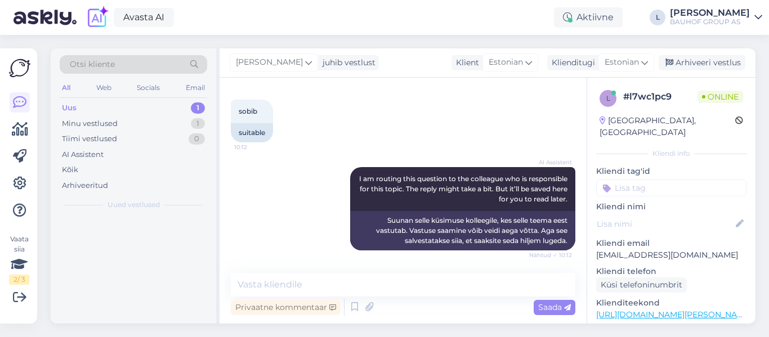
scroll to position [711, 0]
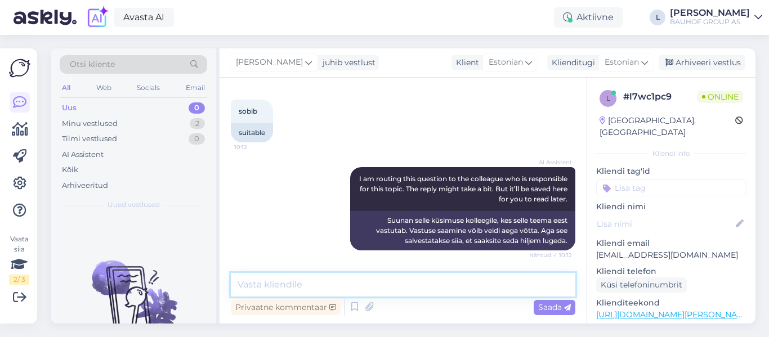
click at [341, 288] on textarea at bounding box center [403, 285] width 345 height 24
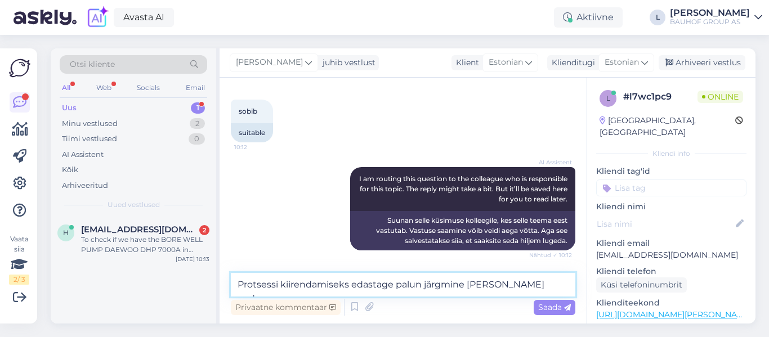
type textarea "Protsessi kiirendamiseks edastage palun järgmine [PERSON_NAME] andmed"
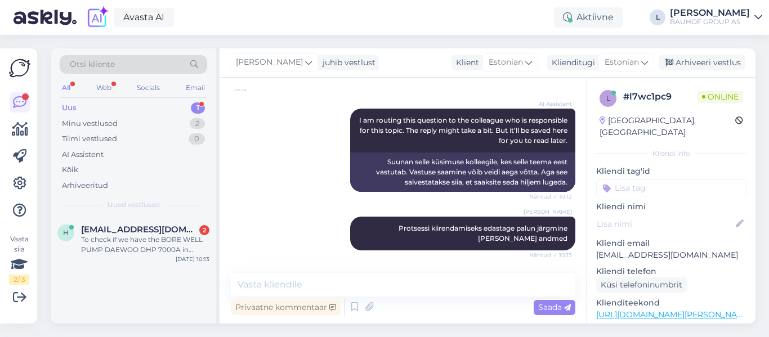
drag, startPoint x: 699, startPoint y: 61, endPoint x: 714, endPoint y: 43, distance: 23.7
click at [712, 47] on div "Otsi kliente All Web Socials Email Uus 1 Minu vestlused 2 Tiimi vestlused 0 AI …" at bounding box center [406, 186] width 725 height 302
click at [685, 64] on div "Arhiveeri vestlus" at bounding box center [702, 62] width 87 height 15
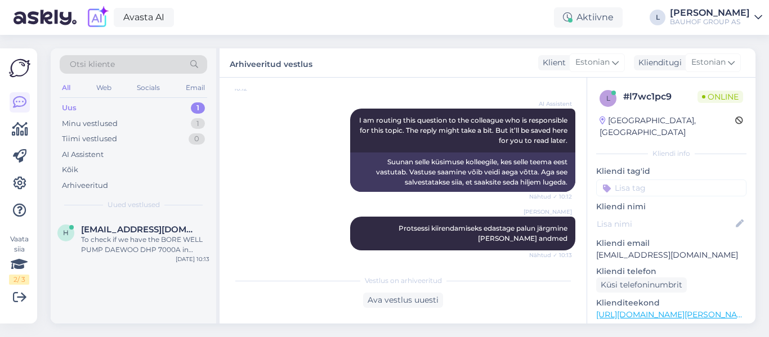
click at [79, 106] on div "Uus 1" at bounding box center [134, 108] width 148 height 16
click at [136, 238] on div "To check if we have the BORE WELL PUMP DAEWOO DHP 7000A in stock, go to the pro…" at bounding box center [145, 245] width 128 height 20
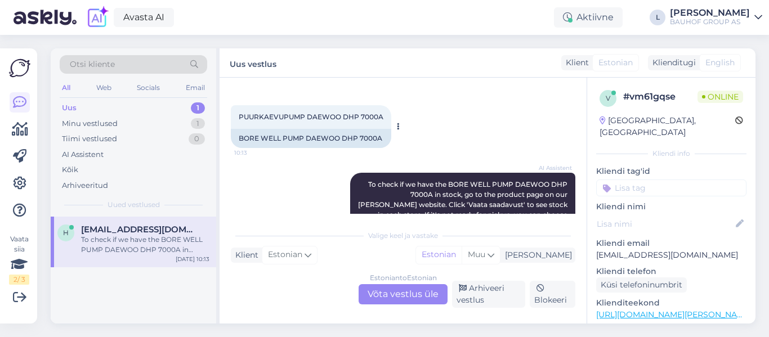
scroll to position [57, 0]
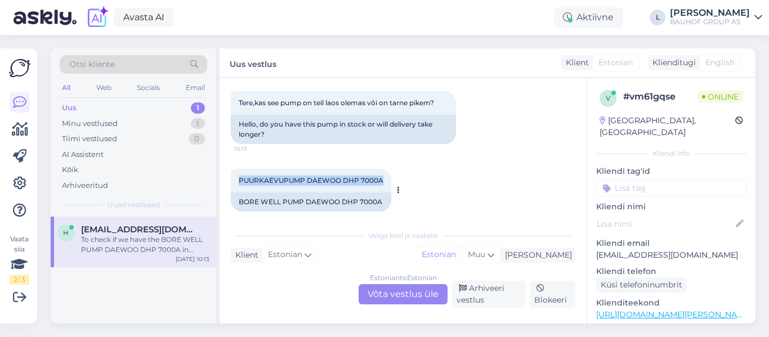
drag, startPoint x: 351, startPoint y: 182, endPoint x: 232, endPoint y: 184, distance: 118.8
click at [232, 184] on div "PUURKAEVUPUMP DAEWOO DHP 7000A 10:13" at bounding box center [311, 181] width 160 height 24
copy span "PUURKAEVUPUMP DAEWOO DHP 7000A"
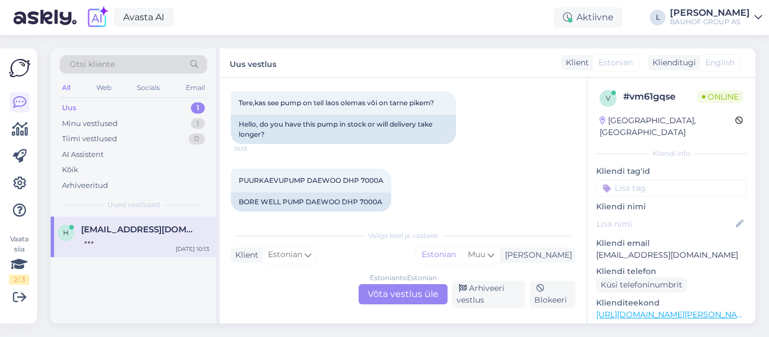
click at [386, 298] on div "Estonian to Estonian Võta vestlus üle" at bounding box center [403, 294] width 89 height 20
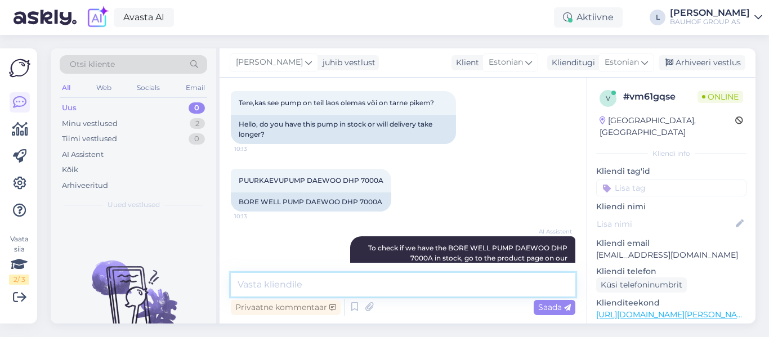
click at [354, 293] on textarea at bounding box center [403, 285] width 345 height 24
type textarea "Tarneaeg 2 nädalat"
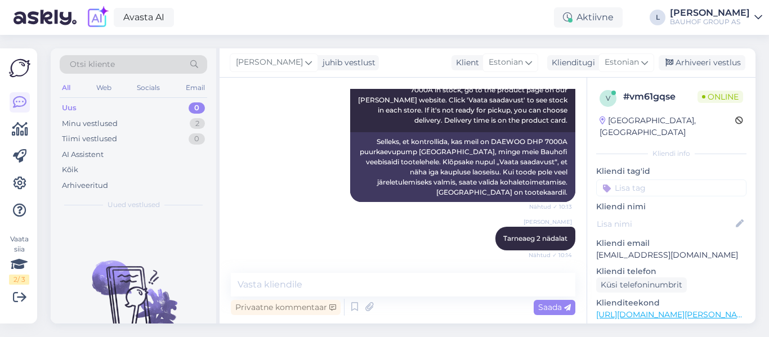
scroll to position [284, 0]
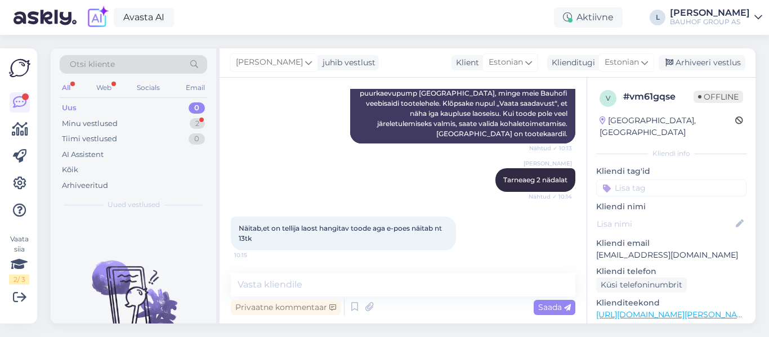
click at [122, 229] on div "Uued vestlused tulevad siia." at bounding box center [134, 270] width 166 height 107
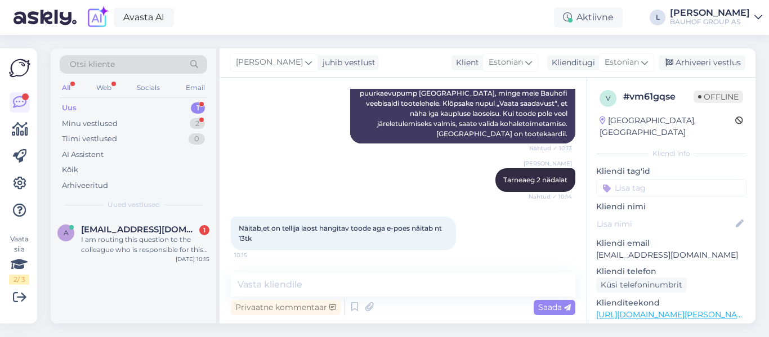
click at [98, 111] on div "Uus 1" at bounding box center [134, 108] width 148 height 16
click at [151, 239] on div "I am routing this question to the colleague who is responsible for this topic. …" at bounding box center [145, 245] width 128 height 20
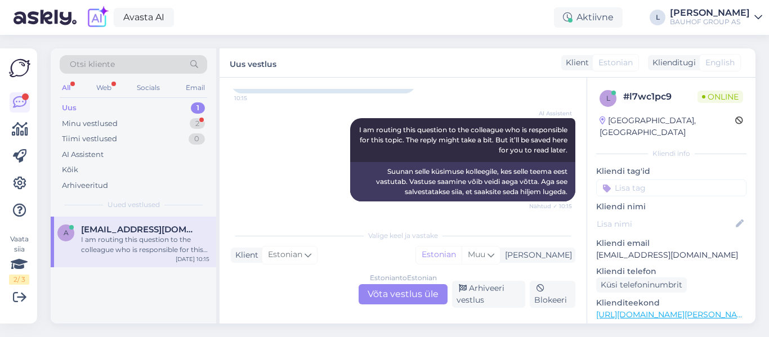
click at [412, 296] on div "Estonian to Estonian Võta vestlus üle" at bounding box center [403, 294] width 89 height 20
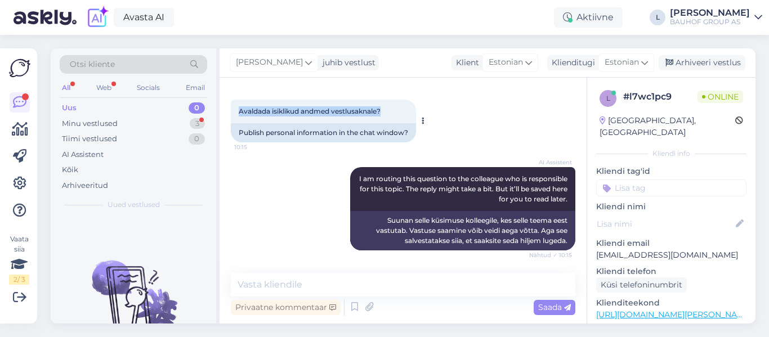
drag, startPoint x: 397, startPoint y: 107, endPoint x: 240, endPoint y: 106, distance: 157.1
click at [240, 106] on div "Avaldada isiklikud andmed vestlusaknale? 10:15" at bounding box center [323, 112] width 185 height 24
copy span "Avaldada isiklikud andmed vestlusaknale?"
click at [440, 284] on textarea at bounding box center [403, 285] width 345 height 24
click at [694, 57] on div "Arhiveeri vestlus" at bounding box center [702, 62] width 87 height 15
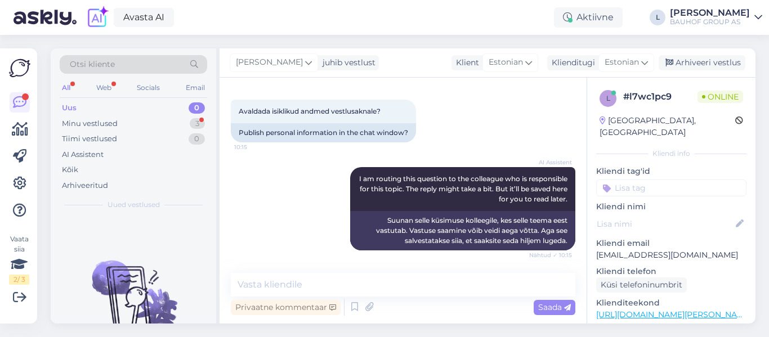
scroll to position [949, 0]
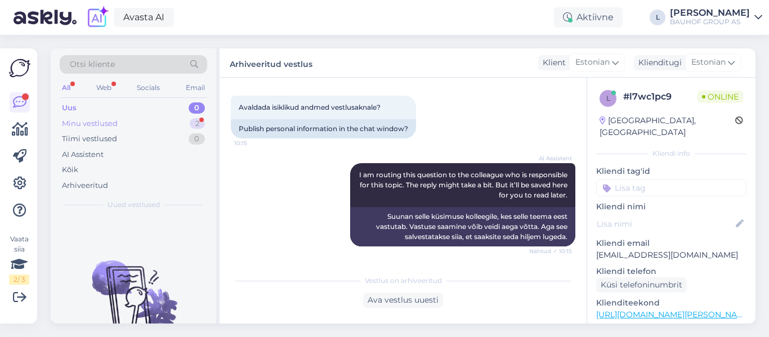
click at [94, 123] on div "Minu vestlused" at bounding box center [90, 123] width 56 height 11
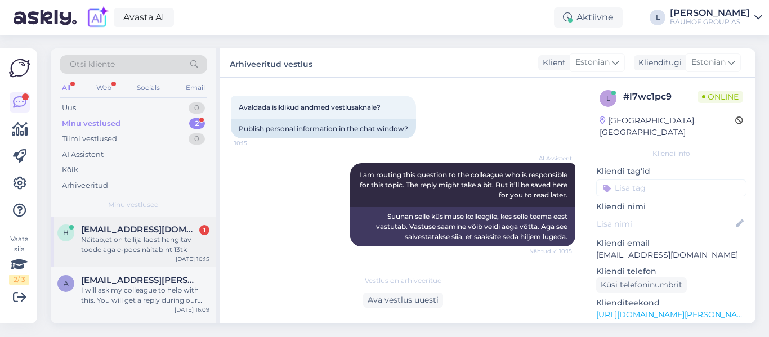
click at [152, 229] on span "[EMAIL_ADDRESS][DOMAIN_NAME]" at bounding box center [139, 230] width 117 height 10
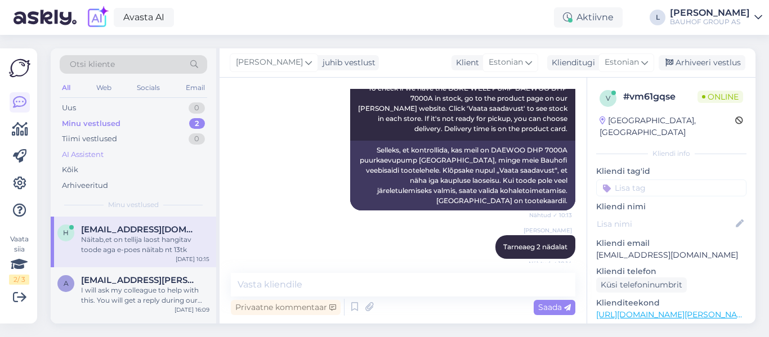
scroll to position [172, 0]
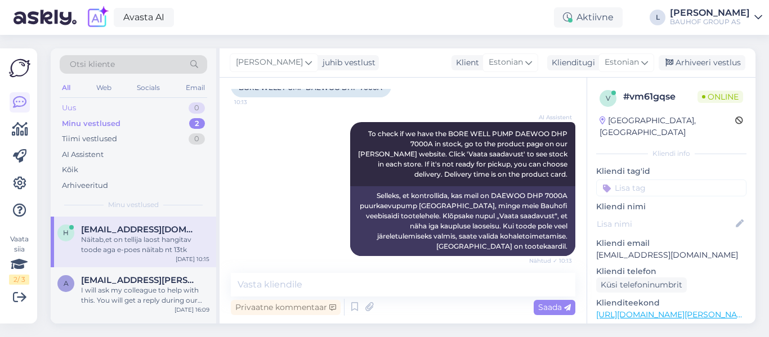
click at [85, 106] on div "Uus 0" at bounding box center [134, 108] width 148 height 16
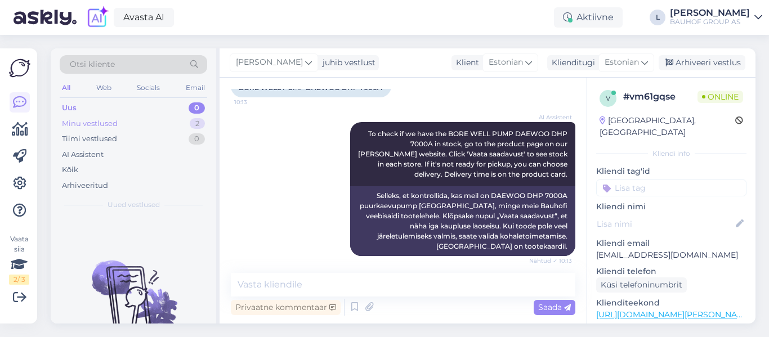
click at [109, 124] on div "Minu vestlused" at bounding box center [90, 123] width 56 height 11
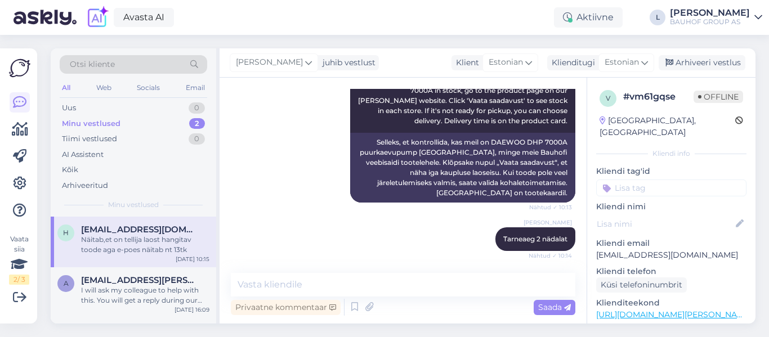
scroll to position [228, 0]
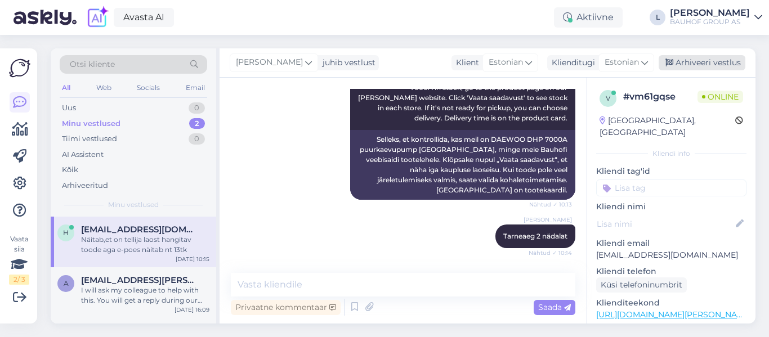
click at [721, 62] on div "Arhiveeri vestlus" at bounding box center [702, 62] width 87 height 15
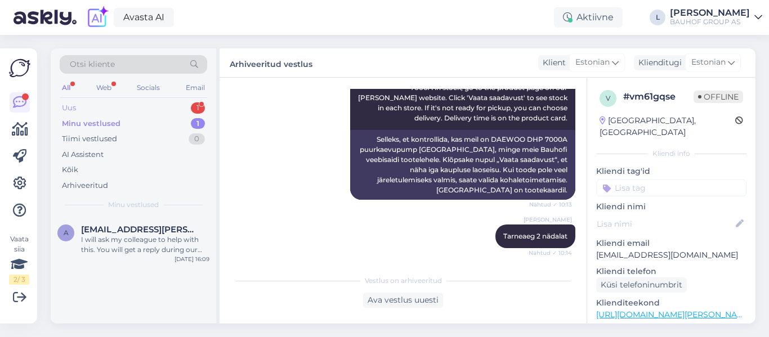
click at [104, 110] on div "Uus 1" at bounding box center [134, 108] width 148 height 16
click at [137, 232] on span "[EMAIL_ADDRESS][PERSON_NAME][DOMAIN_NAME]" at bounding box center [139, 230] width 117 height 10
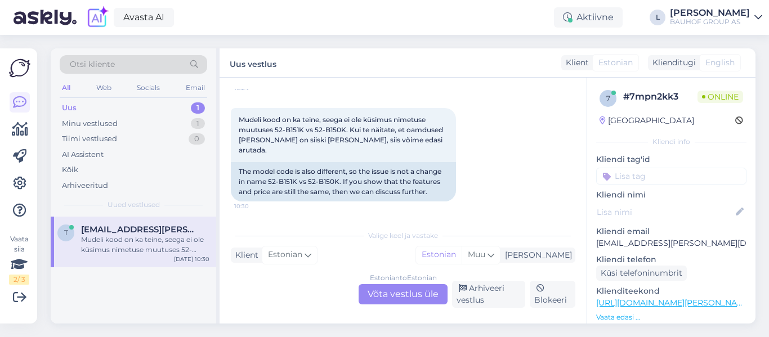
click at [434, 299] on div "Estonian to Estonian Võta vestlus üle" at bounding box center [403, 294] width 89 height 20
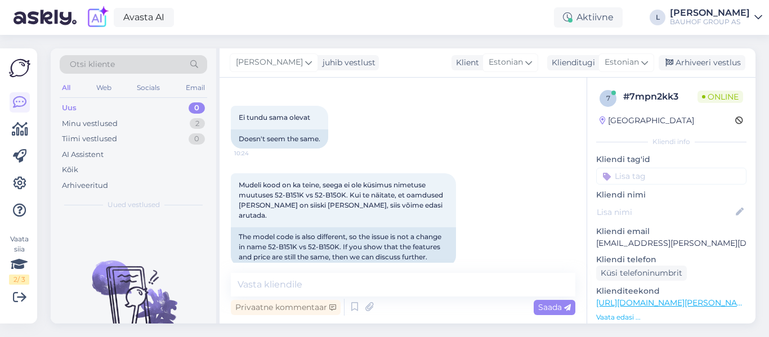
scroll to position [820, 0]
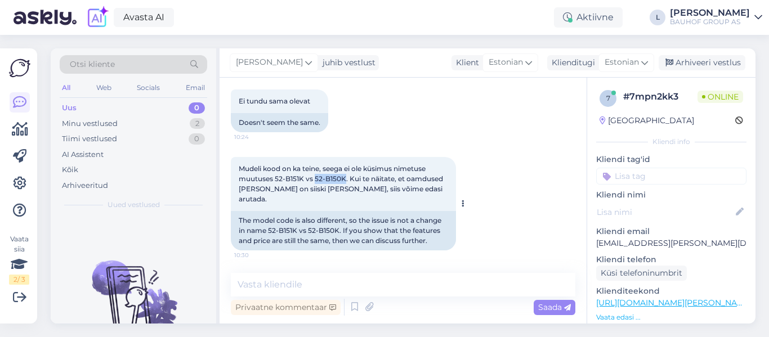
drag, startPoint x: 346, startPoint y: 186, endPoint x: 315, endPoint y: 187, distance: 31.0
click at [315, 187] on span "Mudeli kood on ka teine, seega ei ole küsimus nimetuse muutuses 52-B151K vs 52-…" at bounding box center [342, 183] width 206 height 39
copy span "52-B150K"
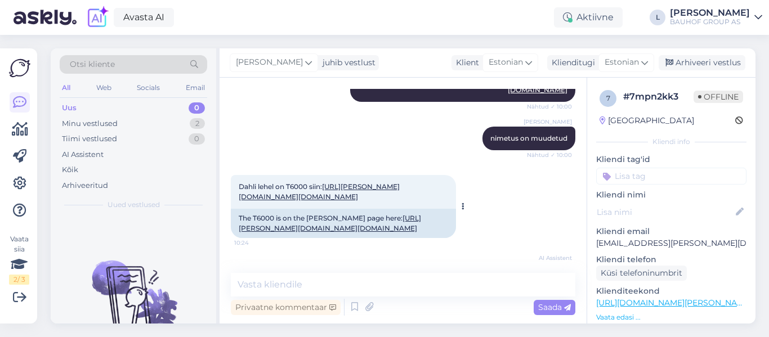
scroll to position [426, 0]
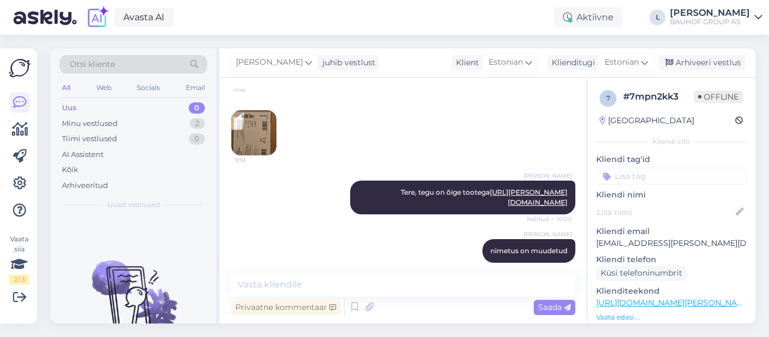
click at [267, 133] on img at bounding box center [253, 132] width 45 height 45
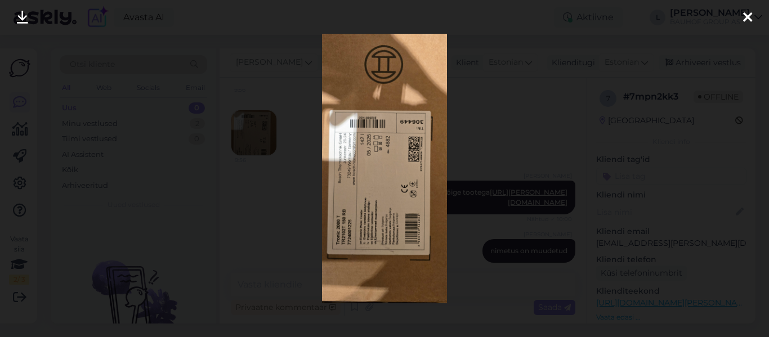
click at [391, 233] on img at bounding box center [384, 169] width 124 height 270
click at [743, 17] on icon at bounding box center [747, 18] width 9 height 15
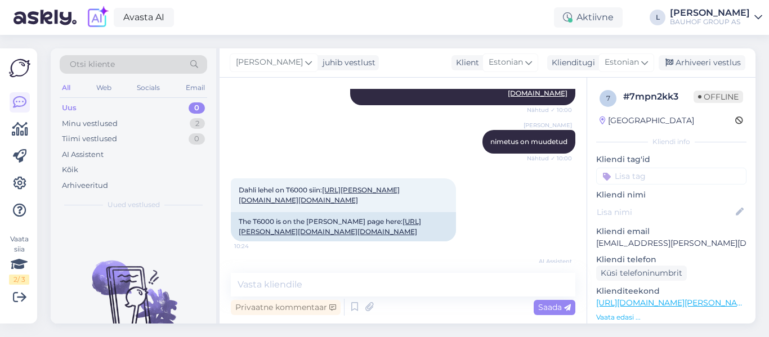
scroll to position [539, 0]
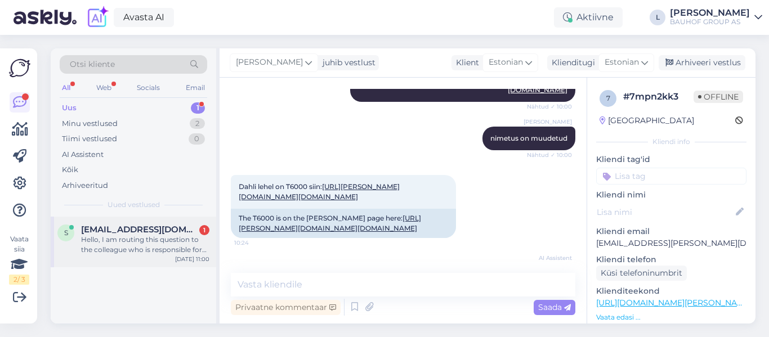
click at [150, 246] on div "Hello, I am routing this question to the colleague who is responsible for this …" at bounding box center [145, 245] width 128 height 20
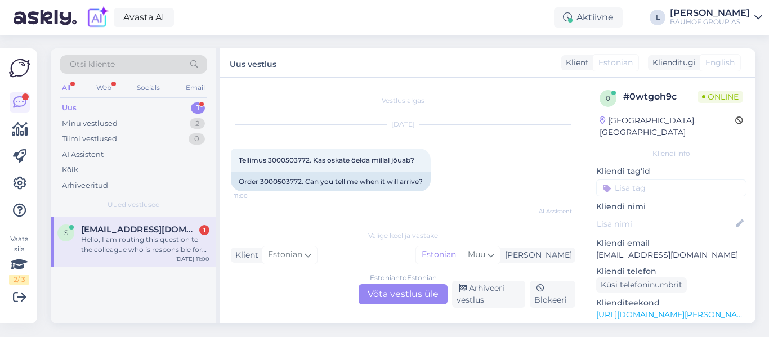
scroll to position [24, 0]
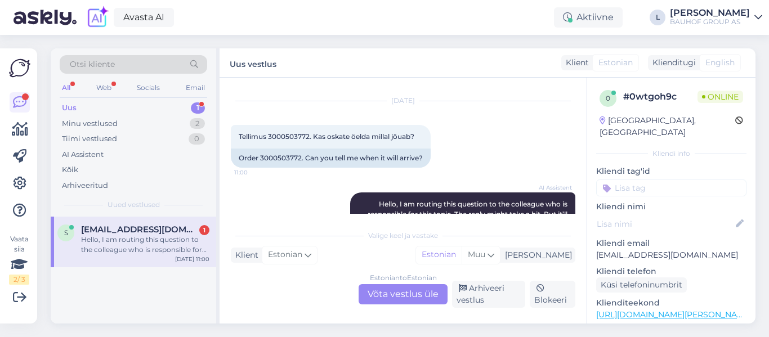
click at [413, 292] on div "Estonian to Estonian Võta vestlus üle" at bounding box center [403, 294] width 89 height 20
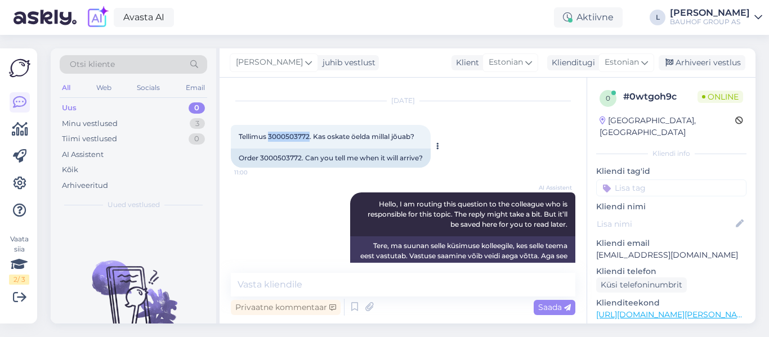
drag, startPoint x: 310, startPoint y: 135, endPoint x: 270, endPoint y: 135, distance: 40.0
click at [270, 135] on span "Tellimus 3000503772. Kas oskate öelda millal jõuab?" at bounding box center [327, 136] width 176 height 8
copy span "3000503772"
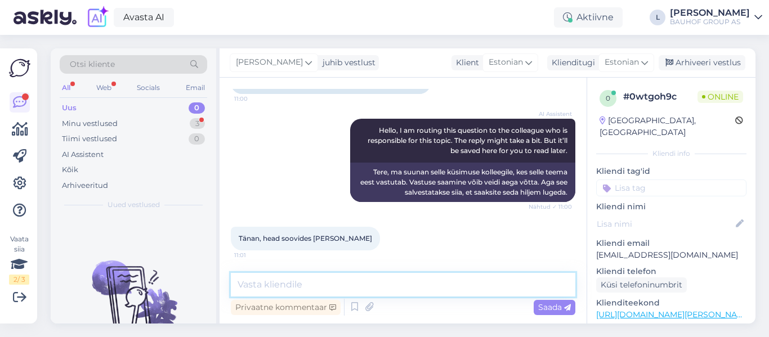
click at [356, 294] on textarea at bounding box center [403, 285] width 345 height 24
type textarea "Tõenäoliselt homme. DPD jälgimiskood v"
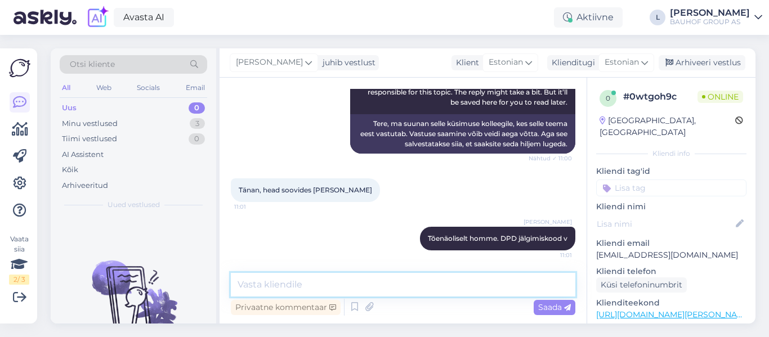
paste textarea "05605524339683"
type textarea "05605524339683"
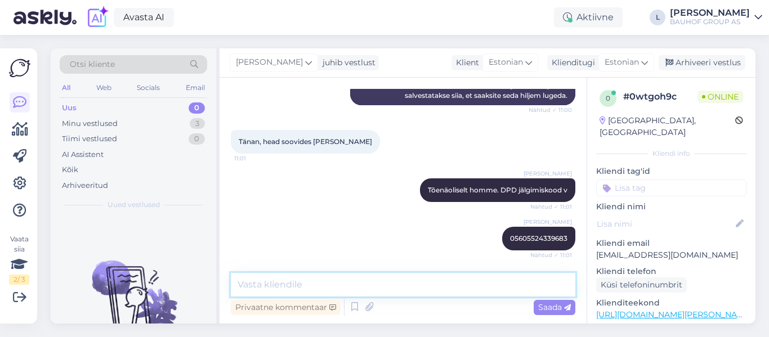
scroll to position [263, 0]
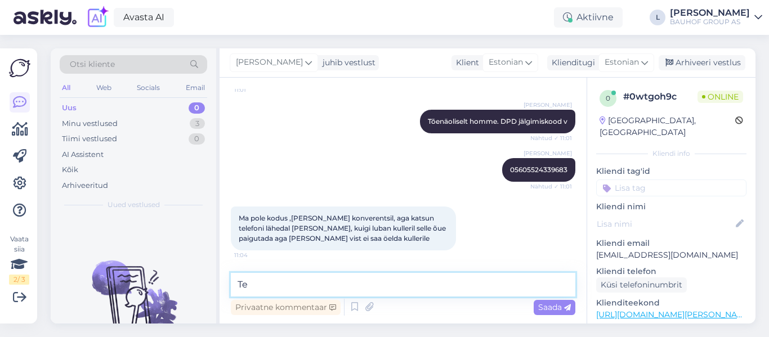
type textarea "T"
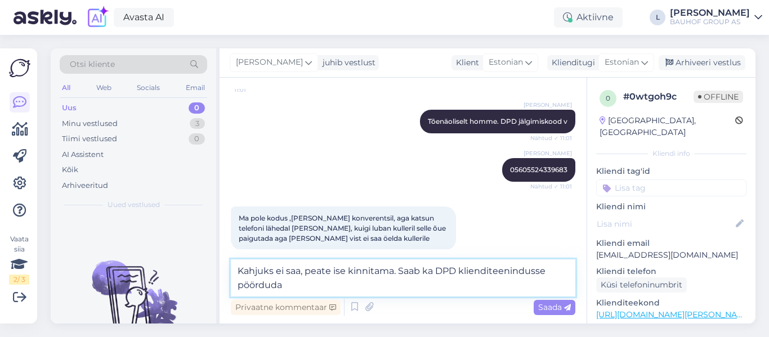
paste textarea
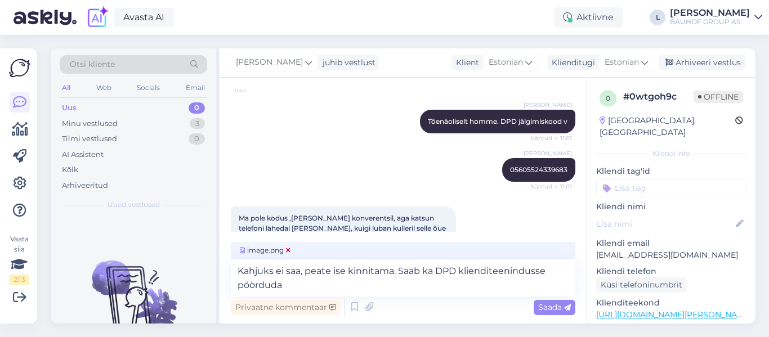
click at [291, 249] on span "image.png" at bounding box center [265, 250] width 55 height 10
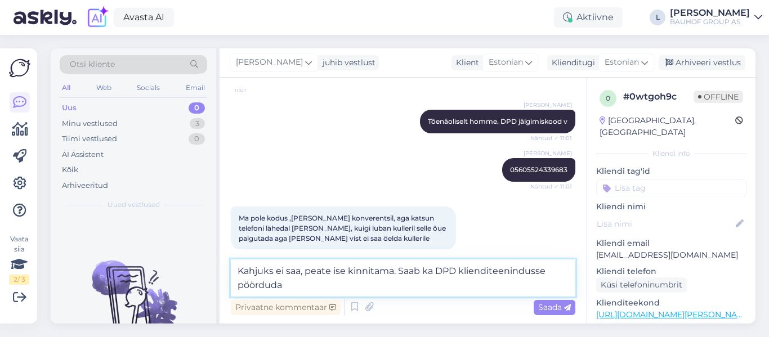
click at [306, 291] on textarea "Kahjuks ei saa, peate ise kinnitama. Saab ka DPD klienditeenindusse pöörduda" at bounding box center [403, 278] width 345 height 37
type textarea "Kahjuks ei saa, peate ise kinnitama. Saab ka DPD klienditeenindusse pöörduda [E…"
click at [559, 315] on div "Privaatne kommentaar Saada" at bounding box center [403, 307] width 345 height 21
click at [567, 305] on icon at bounding box center [567, 308] width 7 height 7
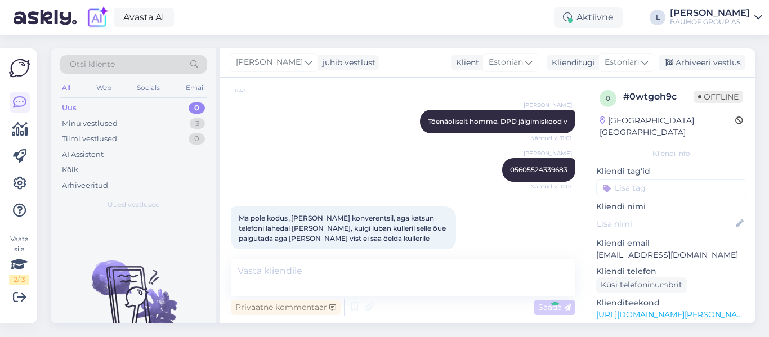
scroll to position [322, 0]
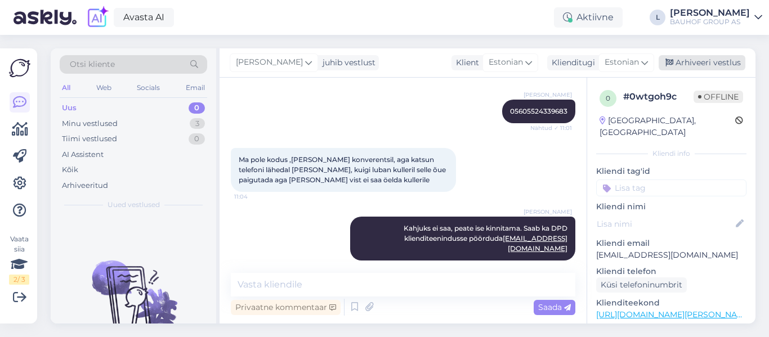
click at [702, 69] on div "Arhiveeri vestlus" at bounding box center [702, 62] width 87 height 15
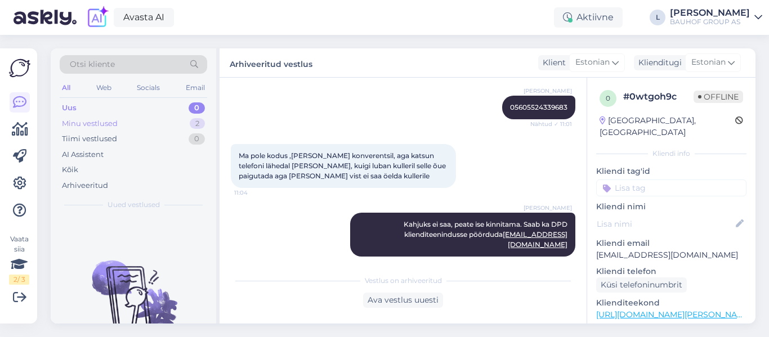
click at [109, 124] on div "Minu vestlused" at bounding box center [90, 123] width 56 height 11
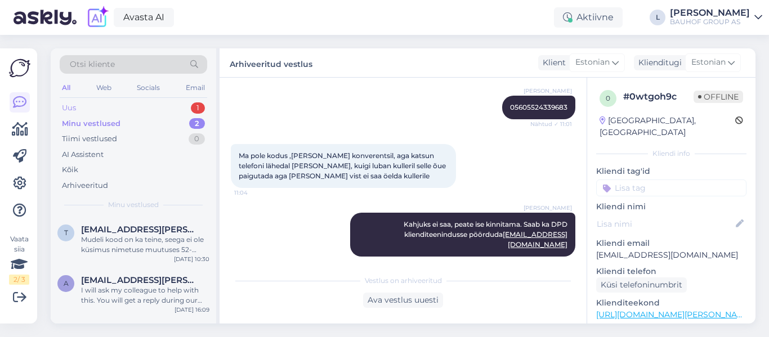
click at [105, 105] on div "Uus 1" at bounding box center [134, 108] width 148 height 16
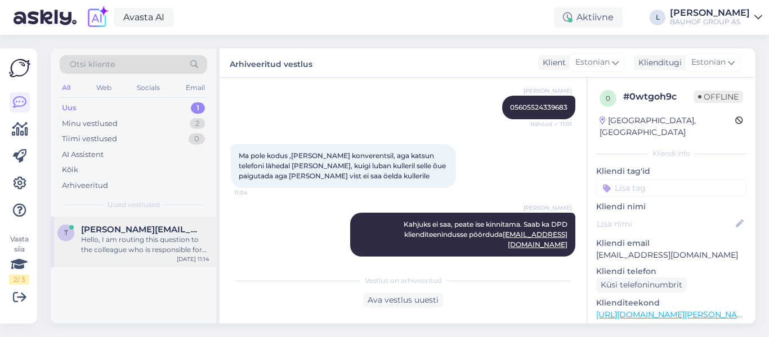
click at [157, 239] on div "Hello, I am routing this question to the colleague who is responsible for this …" at bounding box center [145, 245] width 128 height 20
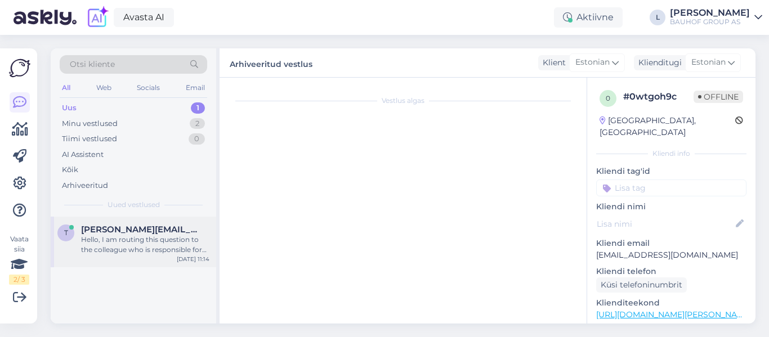
scroll to position [149, 0]
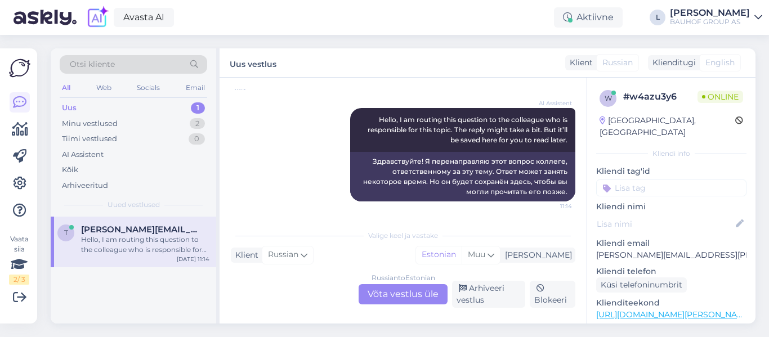
click at [408, 292] on div "Russian to Estonian Võta vestlus üle" at bounding box center [403, 294] width 89 height 20
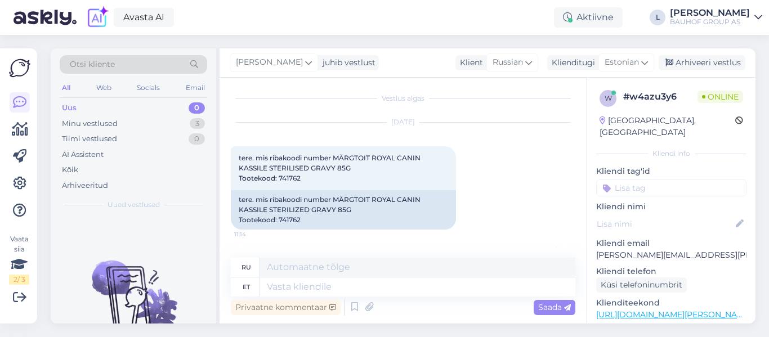
scroll to position [0, 0]
drag, startPoint x: 289, startPoint y: 182, endPoint x: 280, endPoint y: 181, distance: 9.2
click at [280, 181] on div "tere. mis ribakoodi number MÄRGTOIT ROYAL CANIN KASSILE STERILISED GRAVY 85G To…" at bounding box center [343, 171] width 225 height 44
copy span "741762"
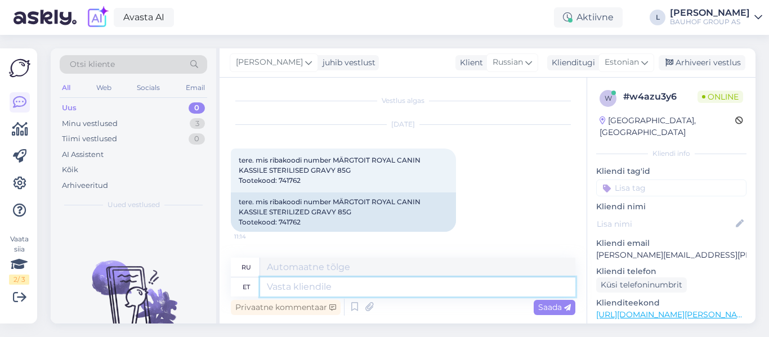
click at [336, 288] on textarea at bounding box center [417, 287] width 315 height 19
type textarea "Tere,"
paste textarea "9003579311301"
type textarea "Привет,"
type textarea "Tere, 9003579311301"
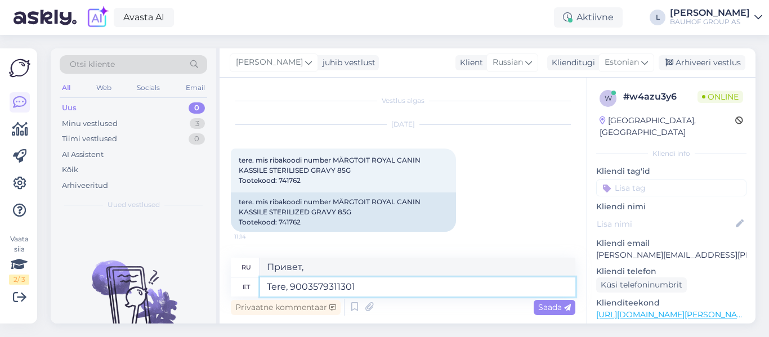
type textarea "Здравствуйте, 9003579311301"
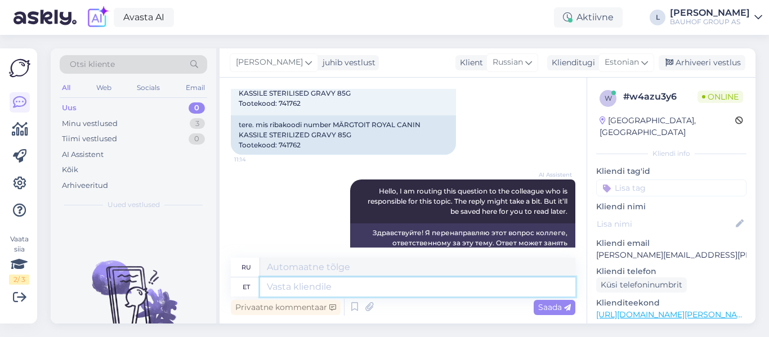
scroll to position [182, 0]
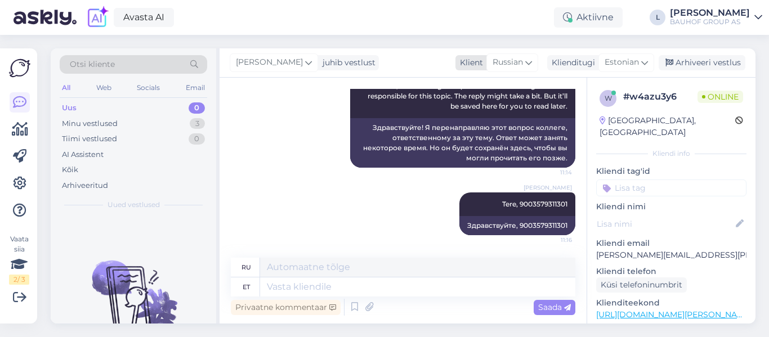
click at [524, 56] on div "Russian" at bounding box center [512, 62] width 52 height 18
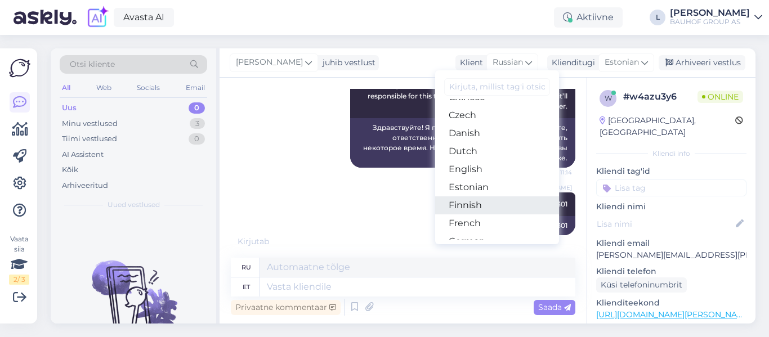
scroll to position [56, 0]
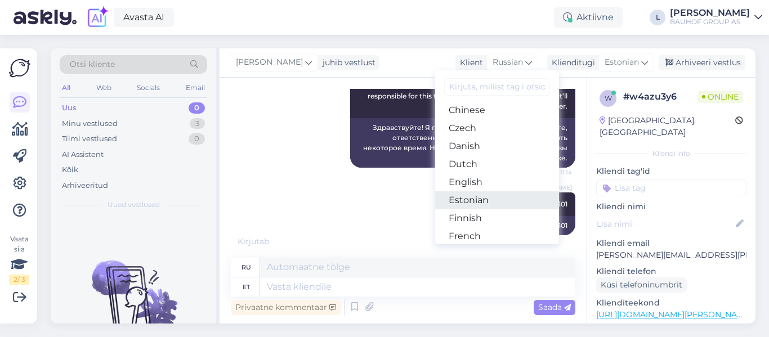
click at [489, 204] on link "Estonian" at bounding box center [497, 200] width 124 height 18
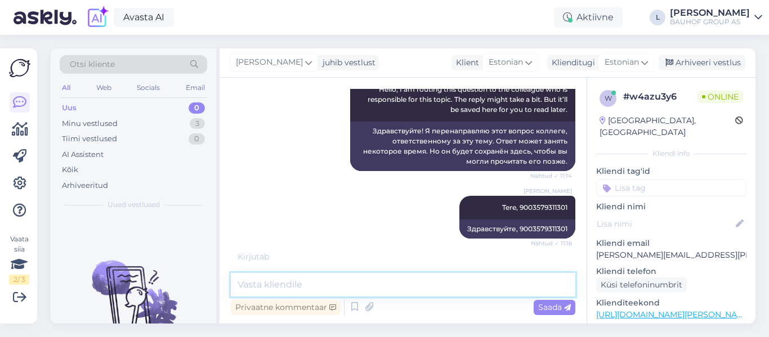
click at [365, 286] on textarea at bounding box center [403, 285] width 345 height 24
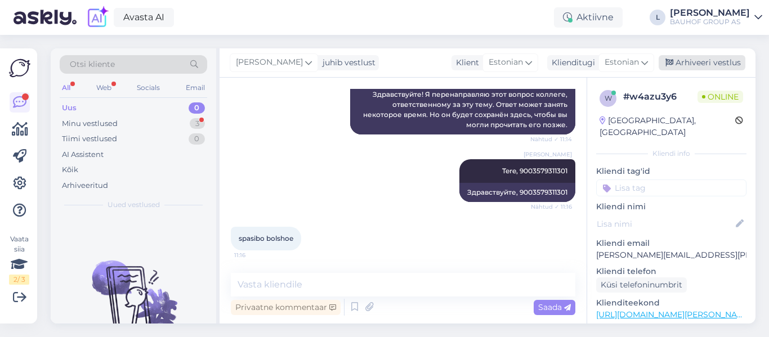
click at [708, 61] on div "Arhiveeri vestlus" at bounding box center [702, 62] width 87 height 15
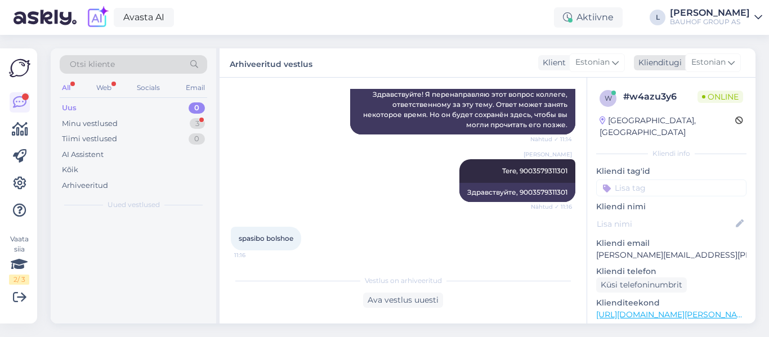
scroll to position [220, 0]
